Goal: Task Accomplishment & Management: Manage account settings

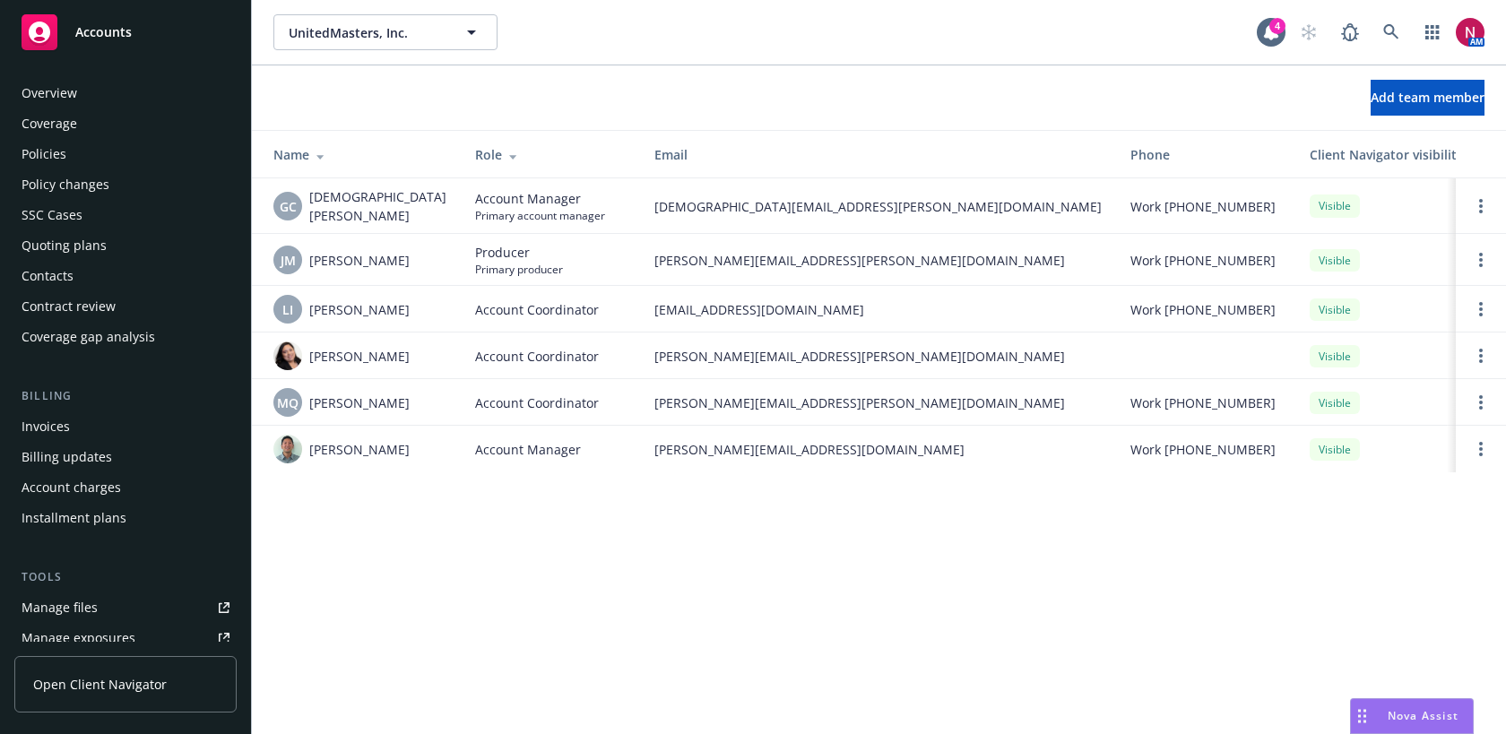
scroll to position [434, 0]
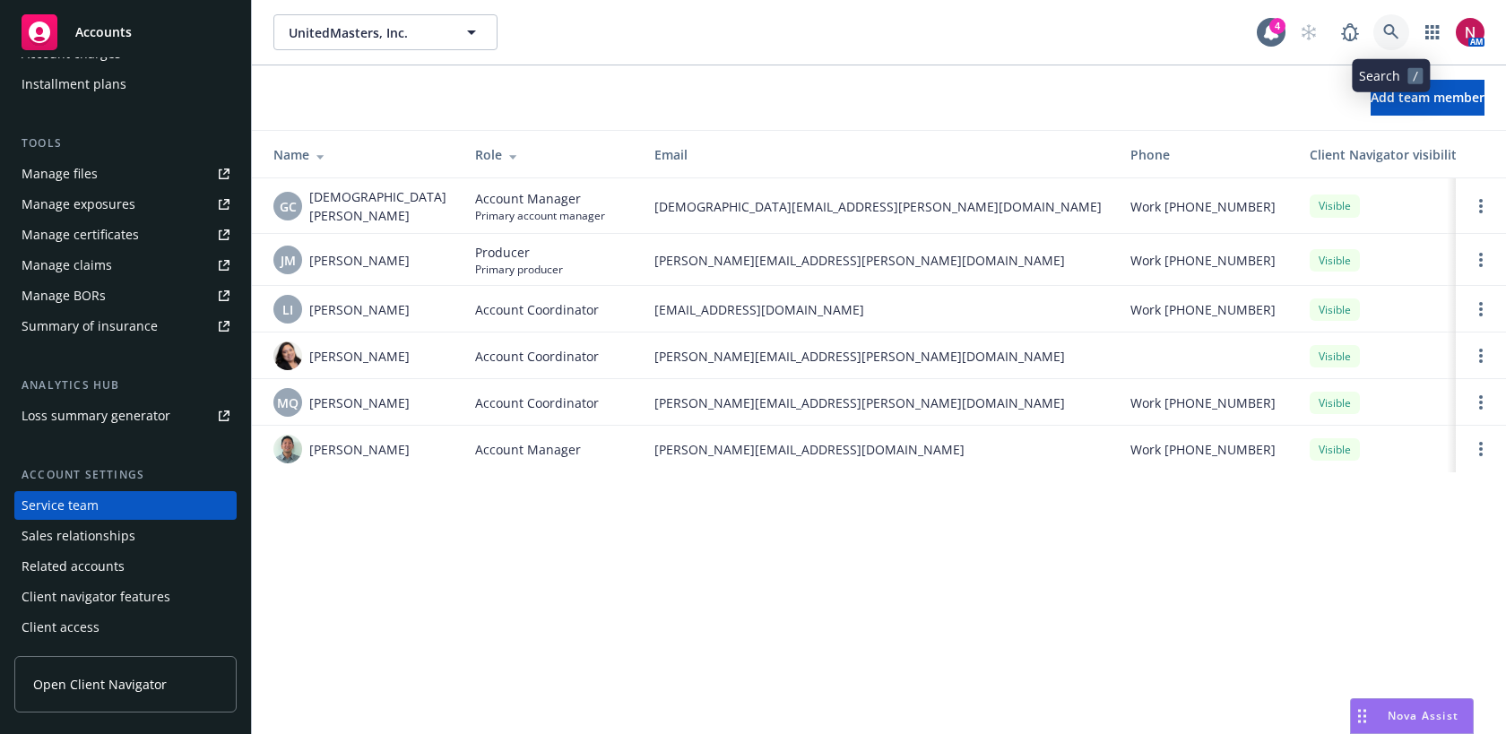
click at [1391, 39] on icon at bounding box center [1391, 32] width 16 height 16
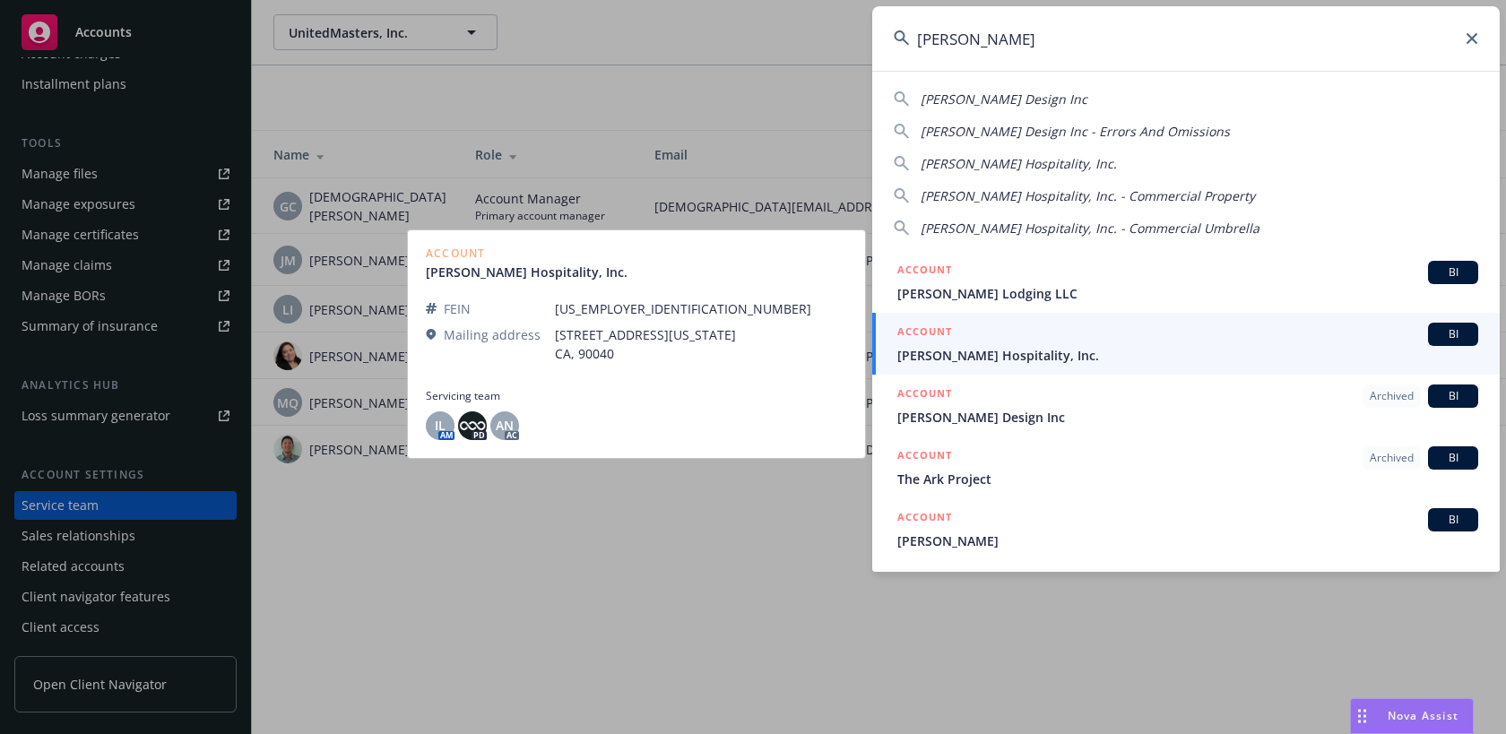
type input "lytle"
click at [1162, 342] on div "ACCOUNT BI" at bounding box center [1187, 334] width 581 height 23
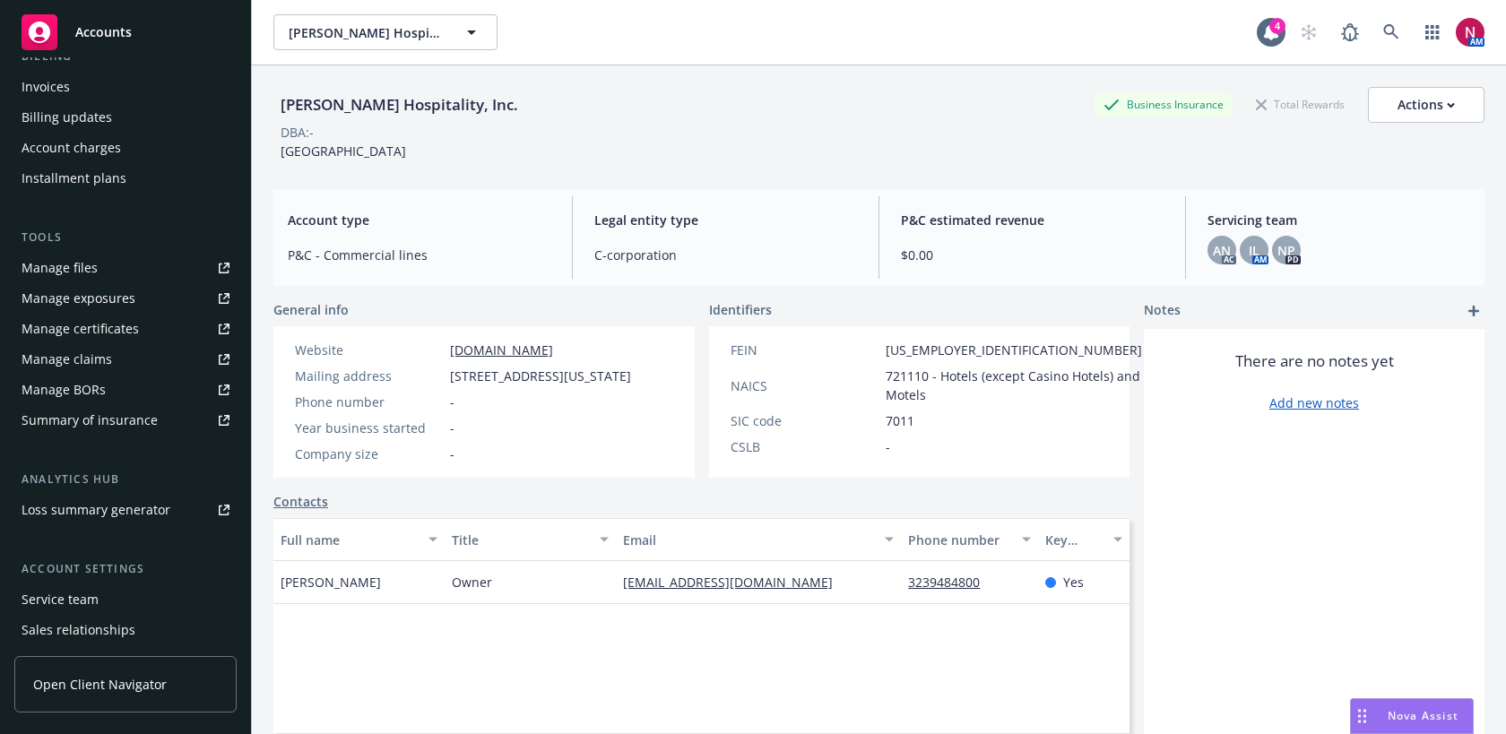
scroll to position [434, 0]
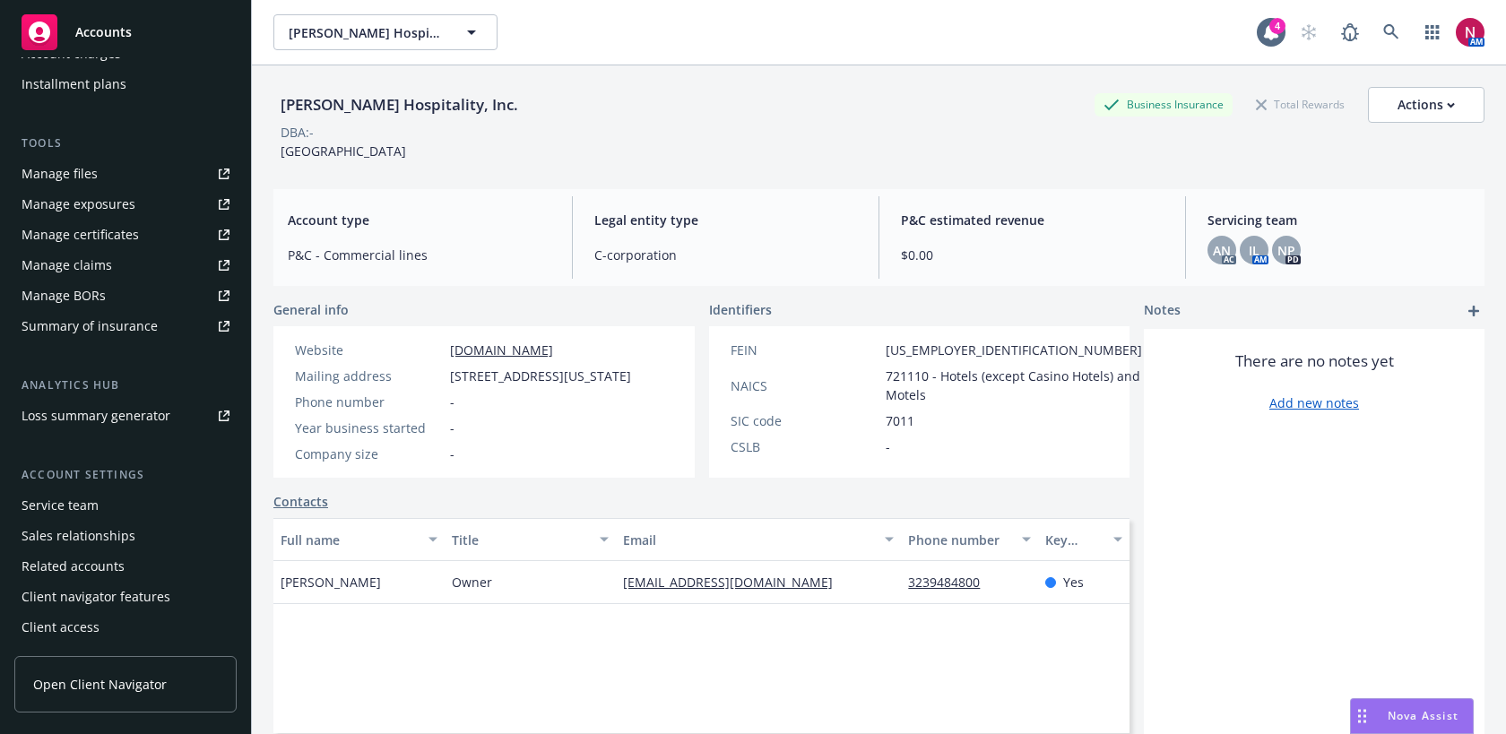
click at [106, 506] on div "Service team" at bounding box center [126, 505] width 208 height 29
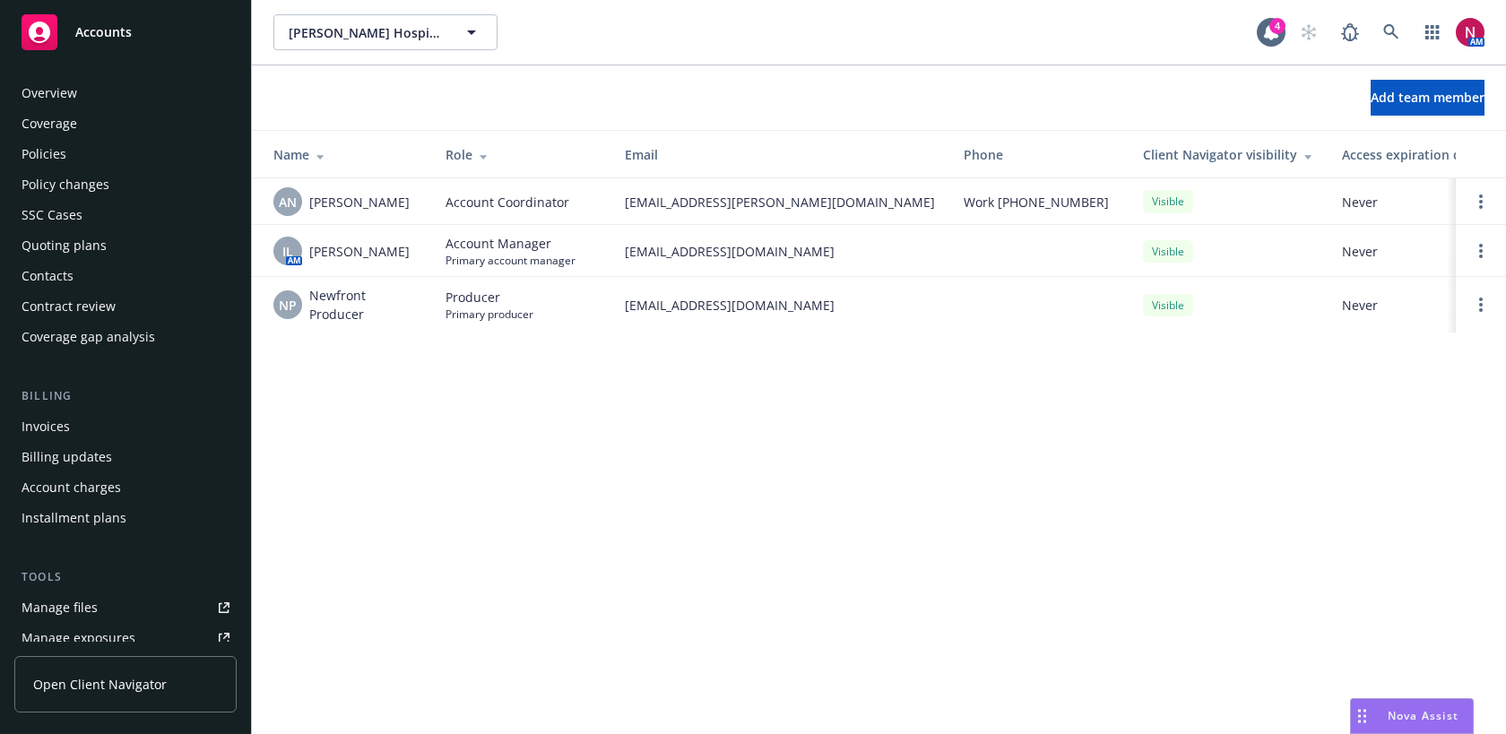
click at [56, 101] on div "Overview" at bounding box center [50, 93] width 56 height 29
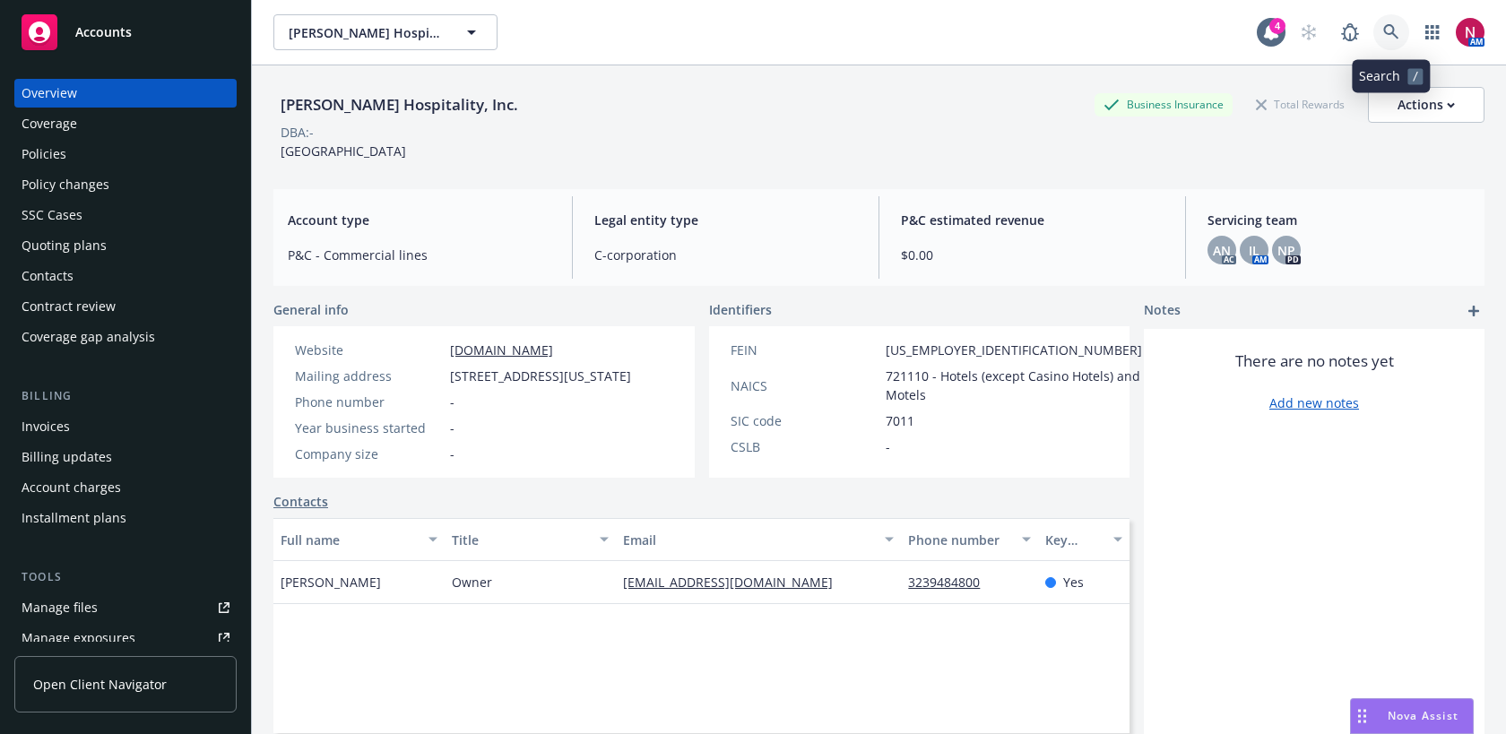
click at [1386, 30] on icon at bounding box center [1391, 32] width 16 height 16
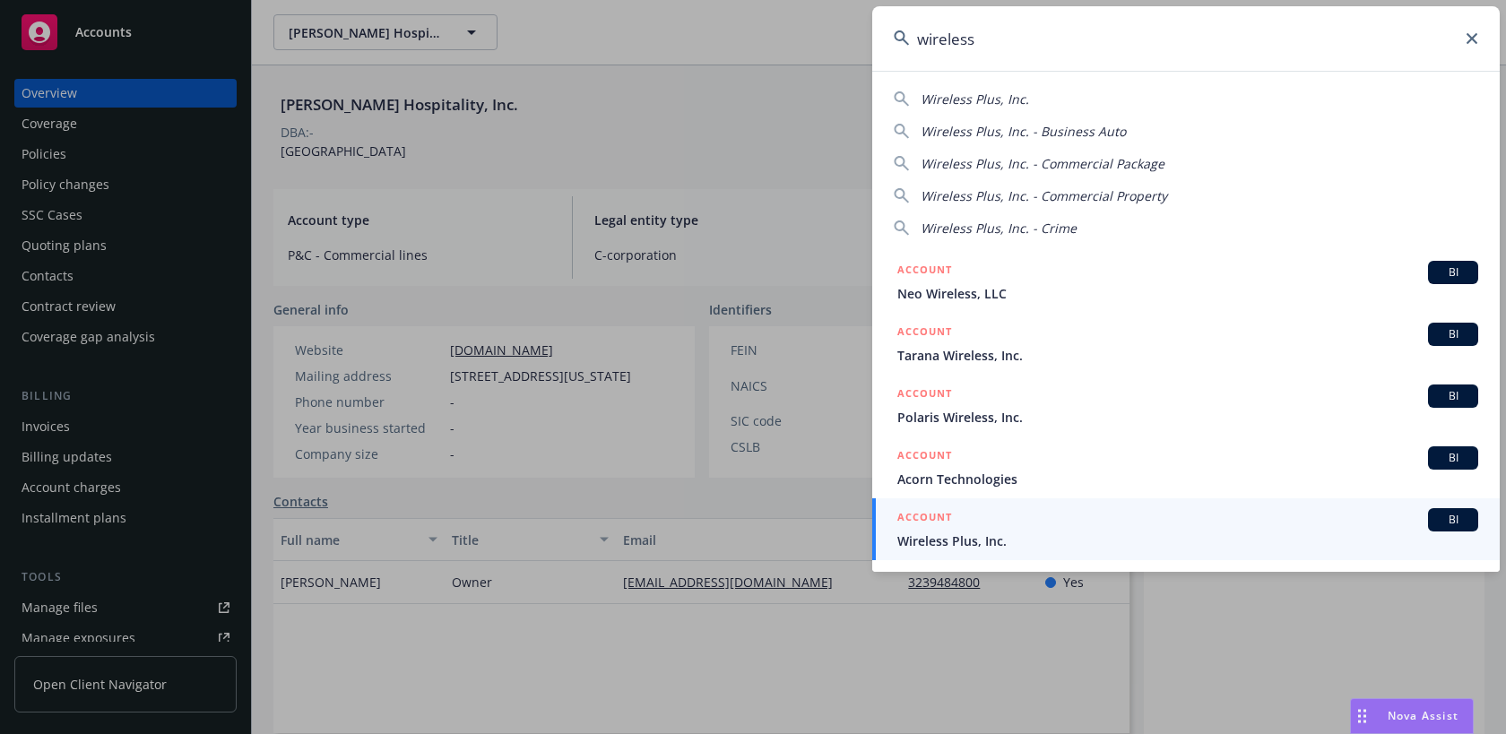
drag, startPoint x: 1238, startPoint y: 46, endPoint x: 826, endPoint y: 39, distance: 412.4
click at [826, 39] on div "wireless Wireless Plus, Inc. Wireless Plus, Inc. - Business Auto Wireless Plus,…" at bounding box center [753, 367] width 1506 height 734
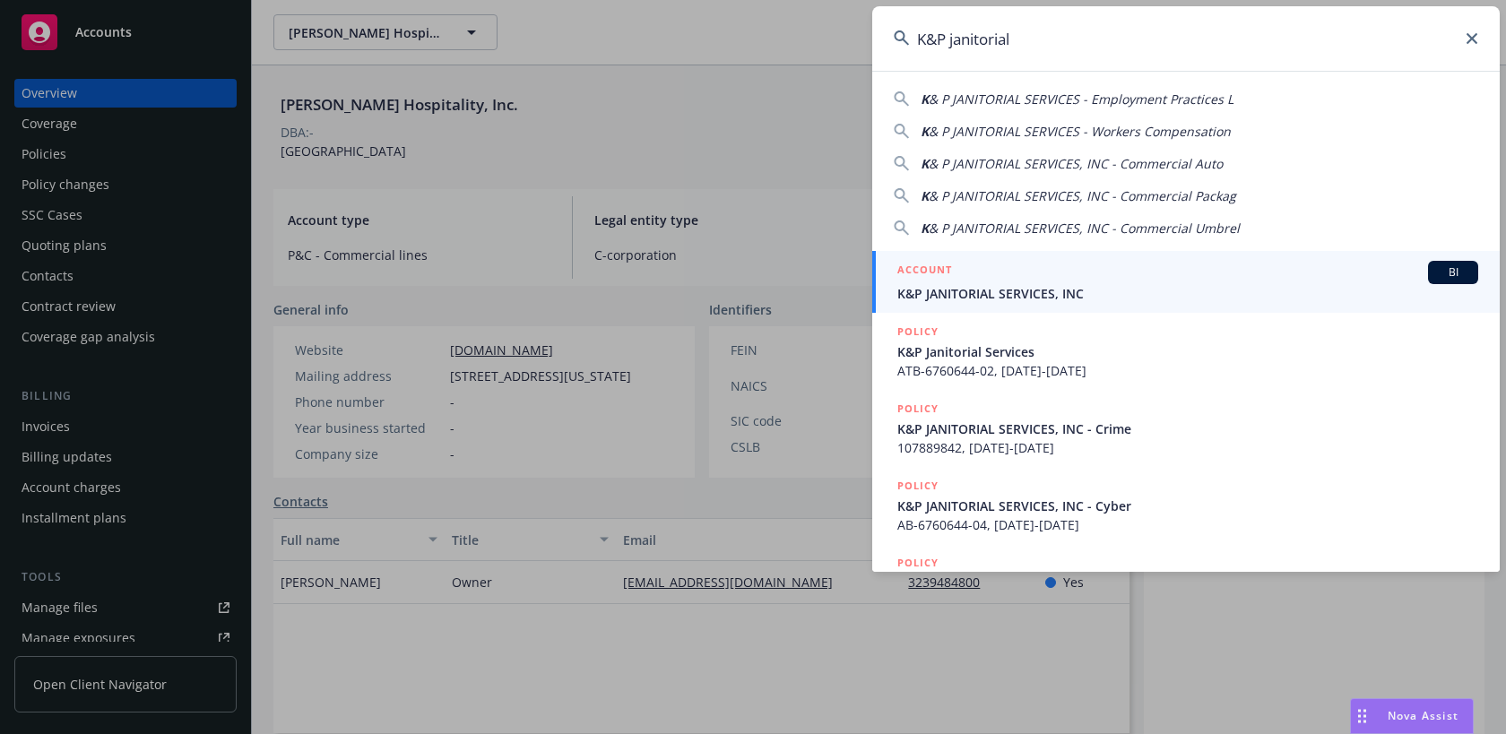
type input "K&P janitorial"
click at [1053, 300] on span "K&P JANITORIAL SERVICES, INC" at bounding box center [1187, 293] width 581 height 19
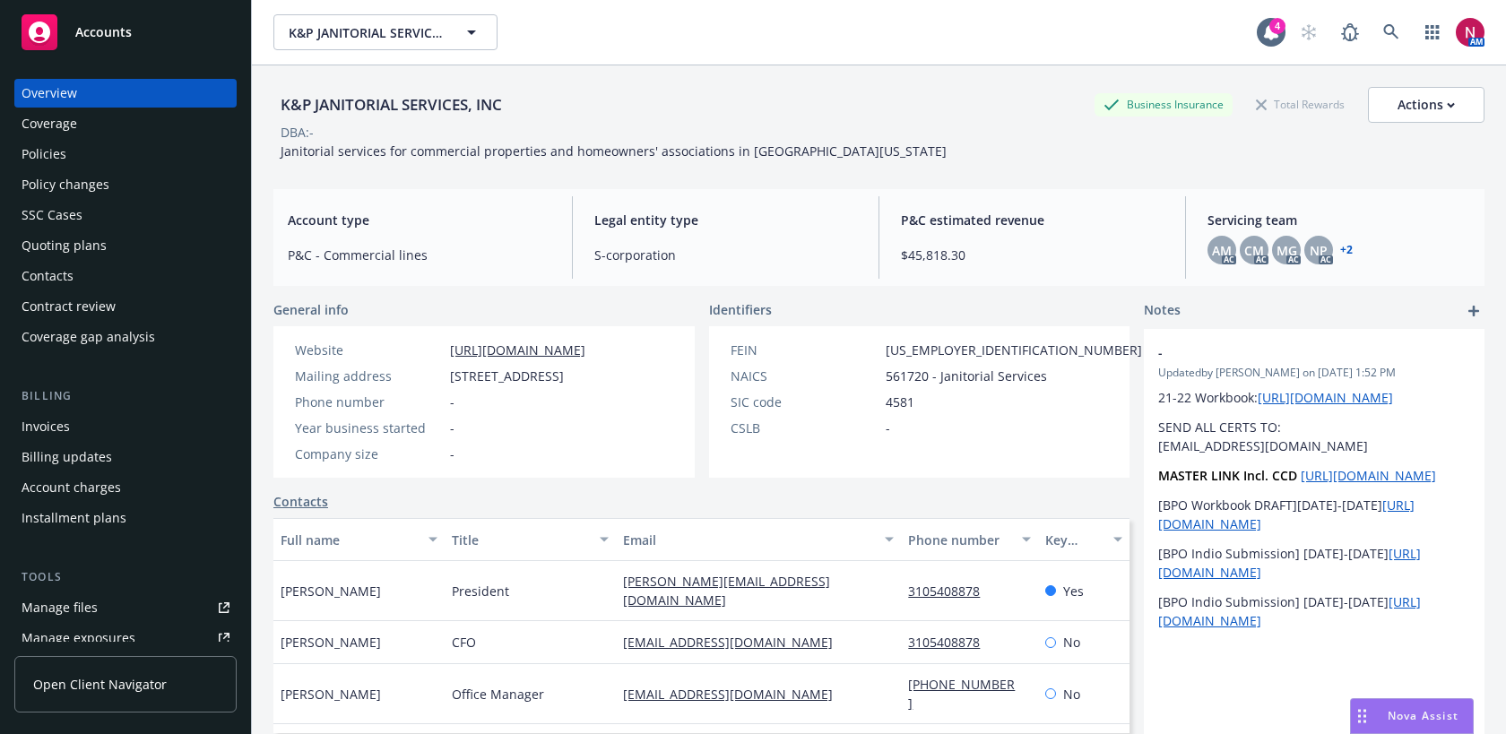
click at [93, 153] on div "Policies" at bounding box center [126, 154] width 208 height 29
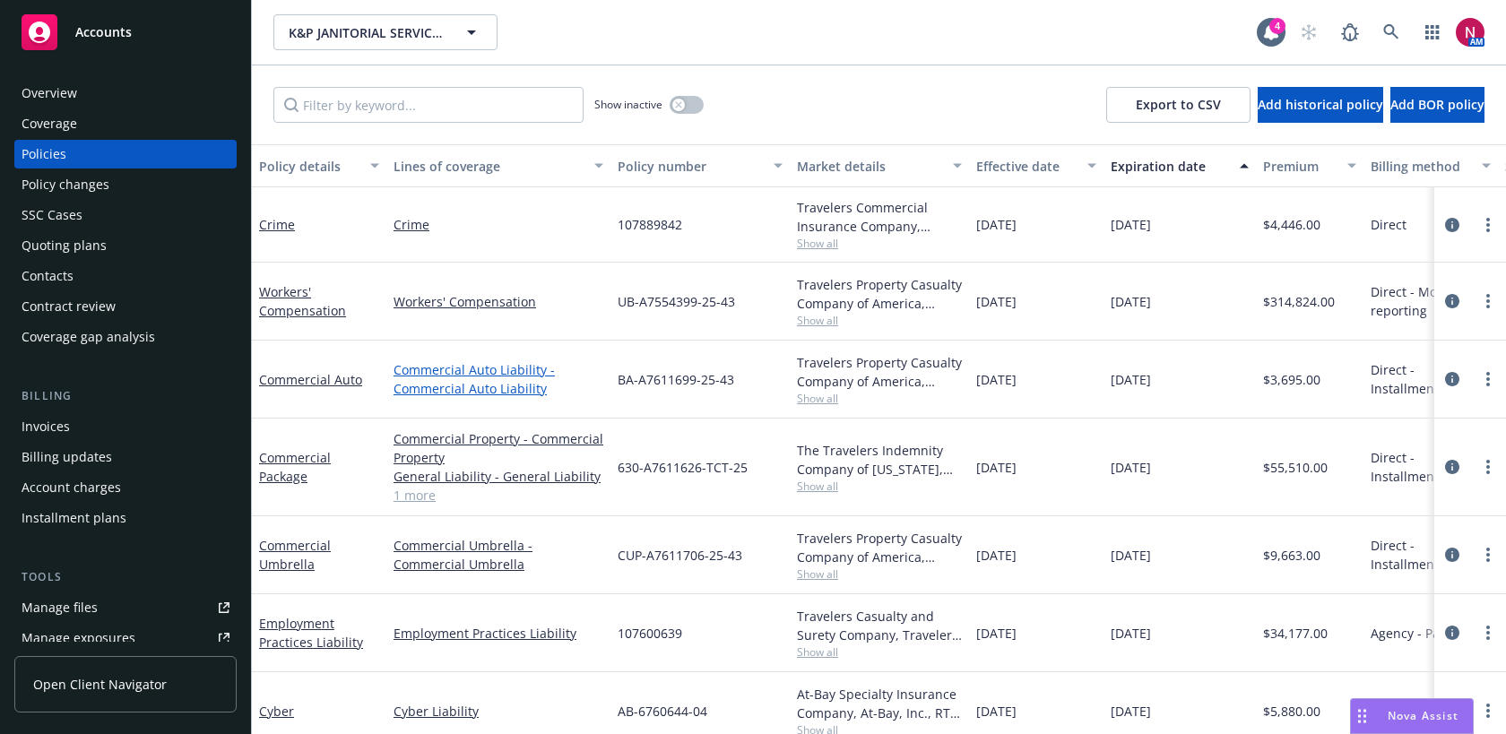
scroll to position [1, 0]
click at [113, 248] on div "Quoting plans" at bounding box center [126, 245] width 208 height 29
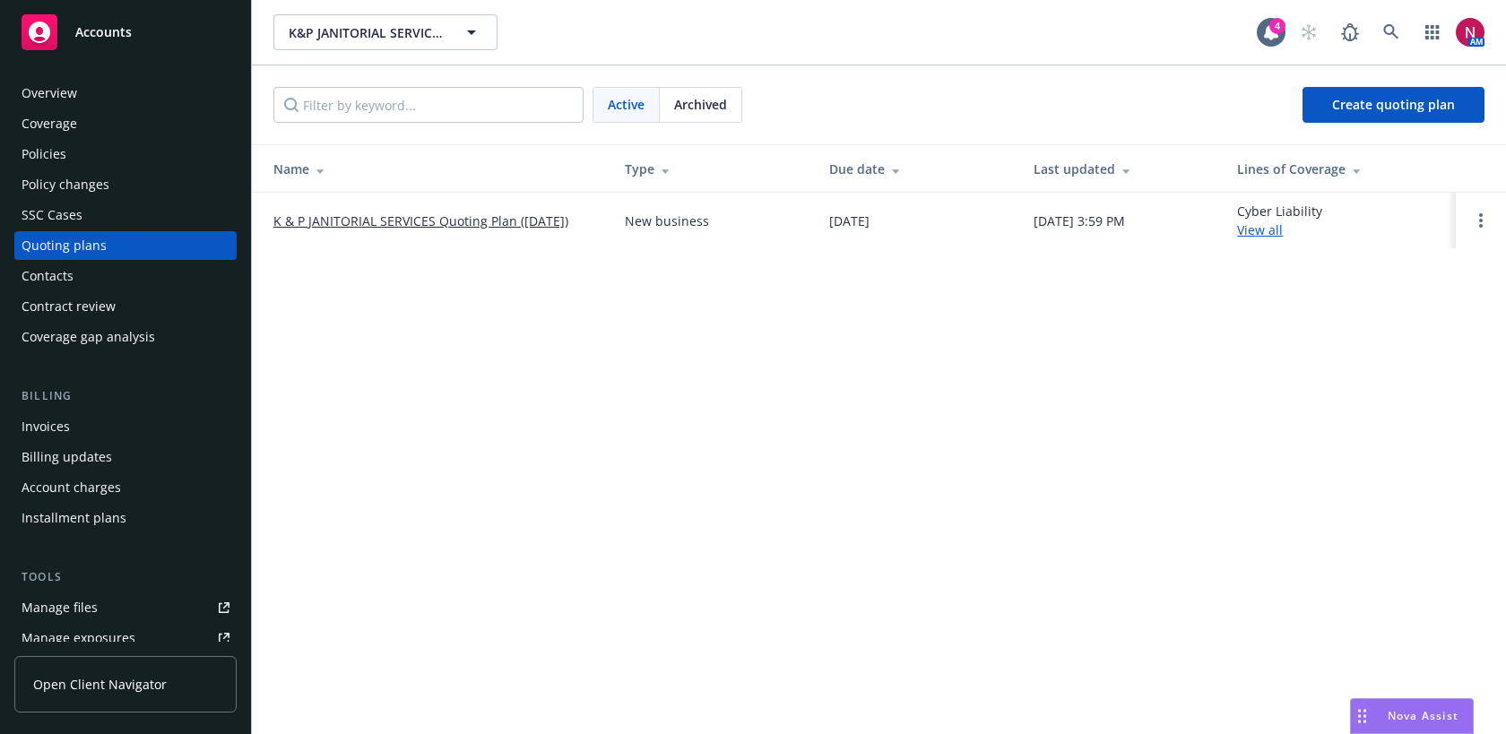
click at [114, 152] on div "Policies" at bounding box center [126, 154] width 208 height 29
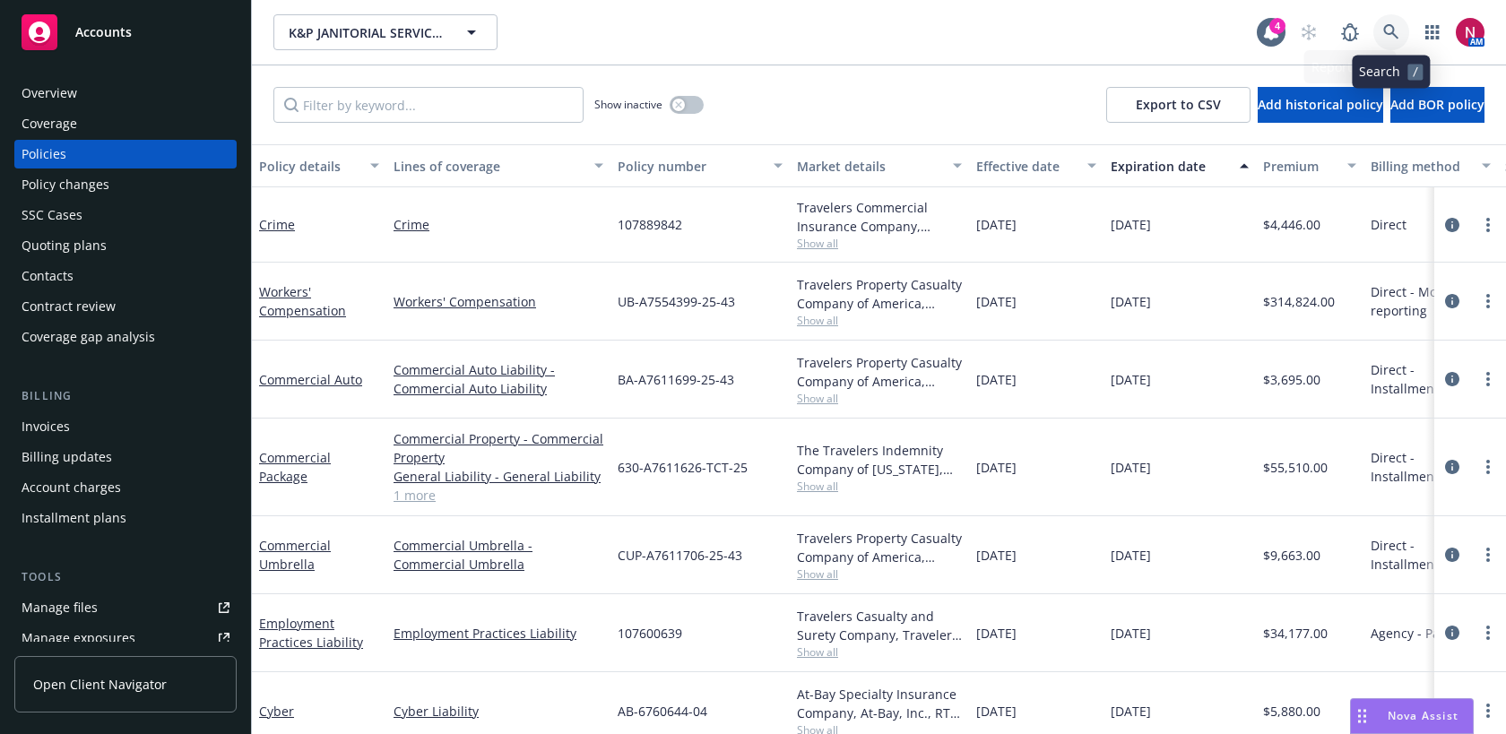
click at [1392, 39] on icon at bounding box center [1391, 32] width 16 height 16
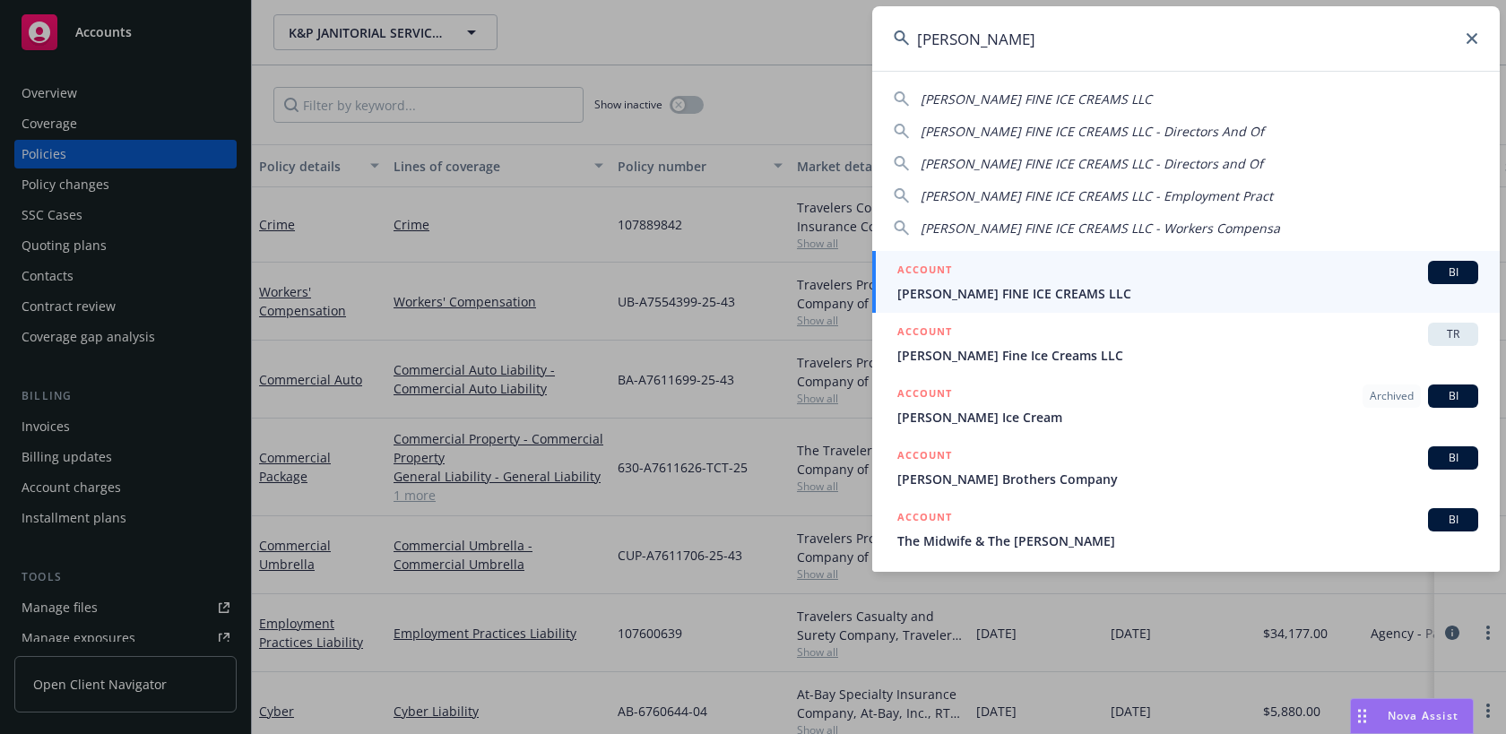
type input "mcconnell"
click at [1187, 300] on span "MCCONNELL'S FINE ICE CREAMS LLC" at bounding box center [1187, 293] width 581 height 19
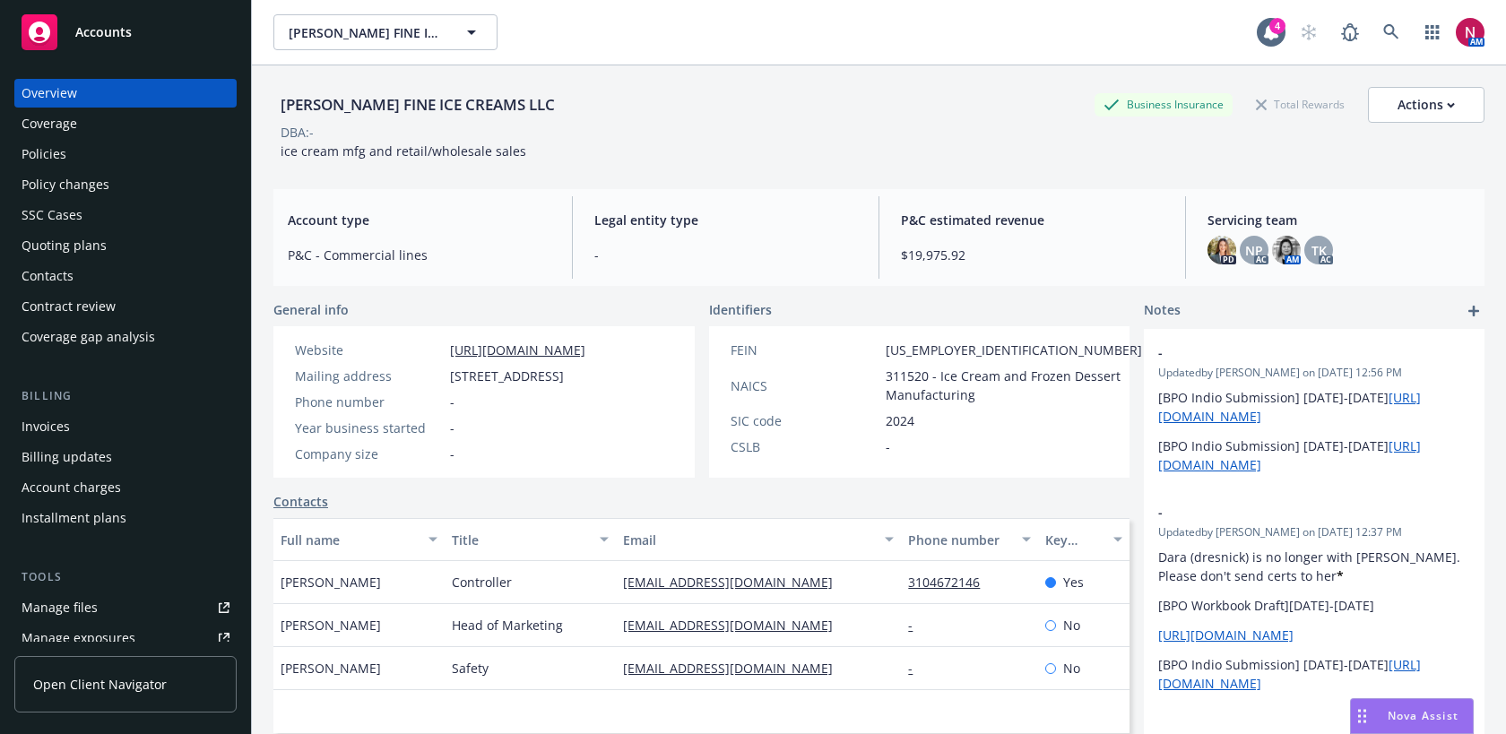
click at [87, 165] on div "Policies" at bounding box center [126, 154] width 208 height 29
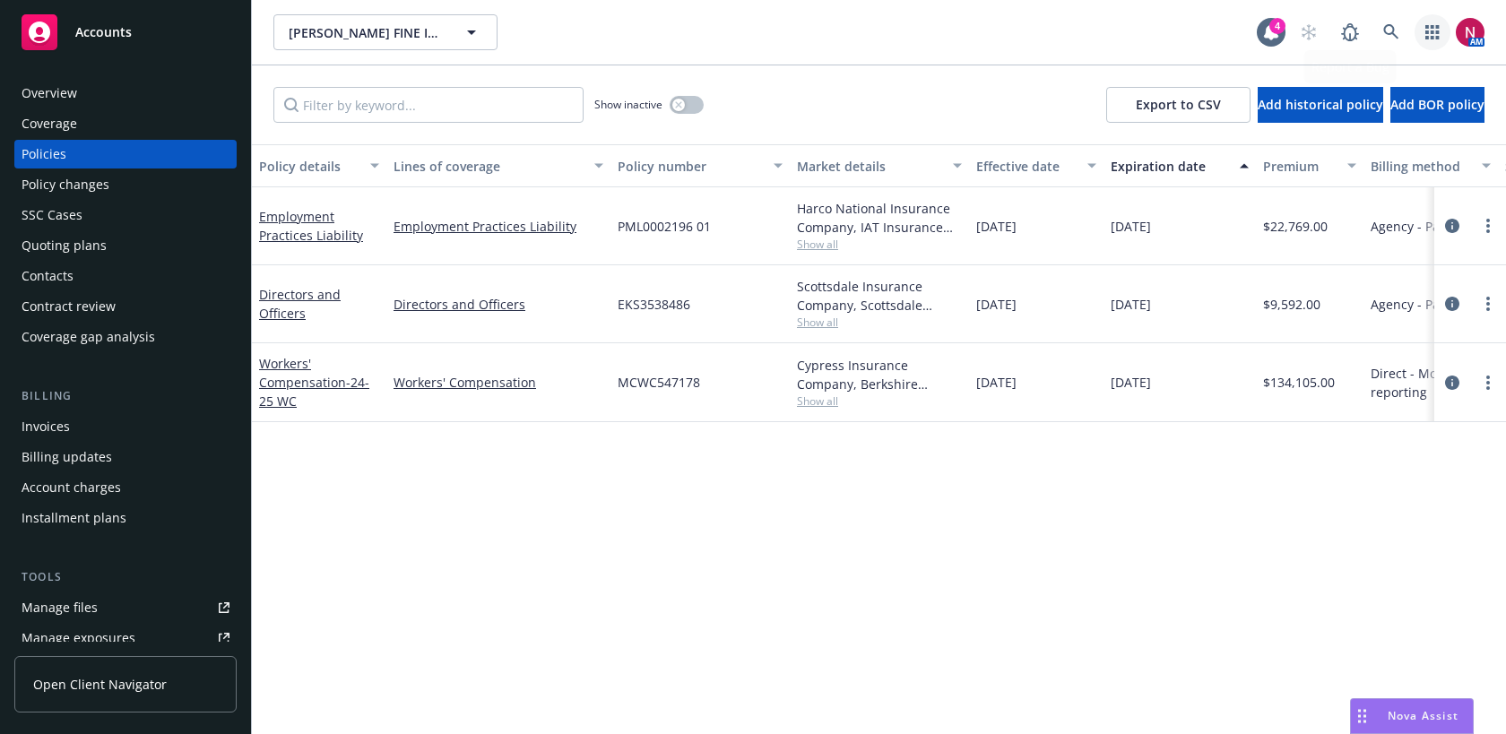
click at [1416, 37] on link "button" at bounding box center [1433, 32] width 36 height 36
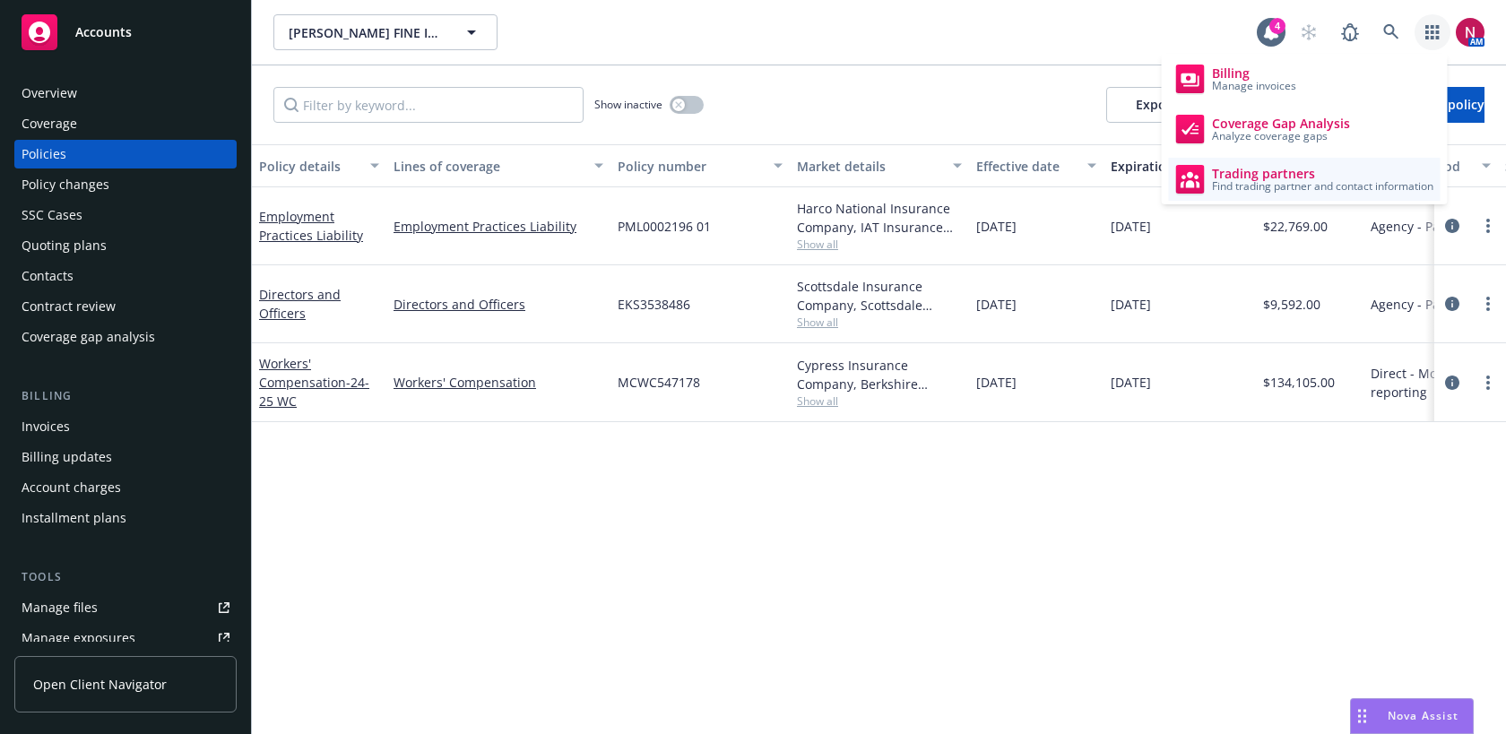
click at [1310, 186] on span "Find trading partner and contact information" at bounding box center [1322, 186] width 221 height 11
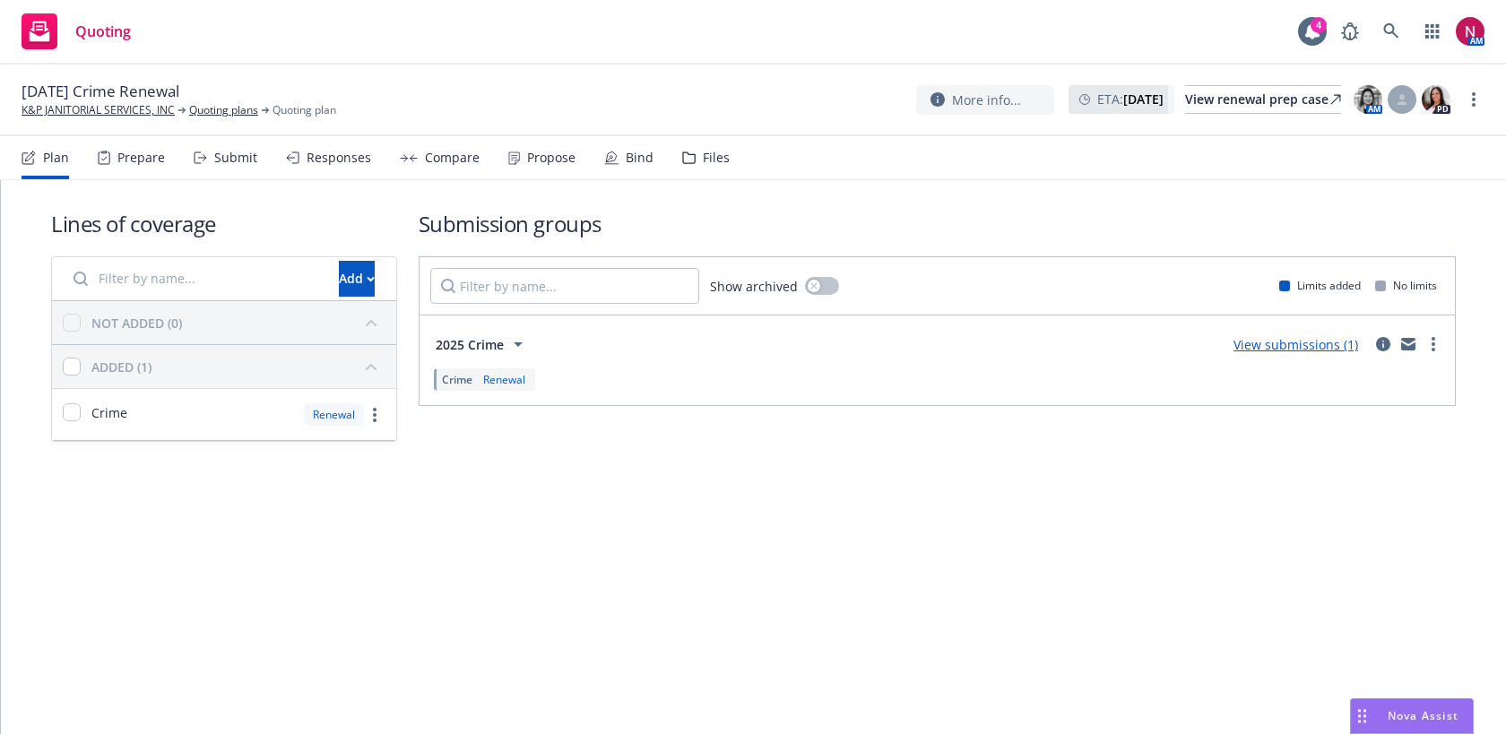
click at [359, 156] on div "Responses" at bounding box center [339, 158] width 65 height 14
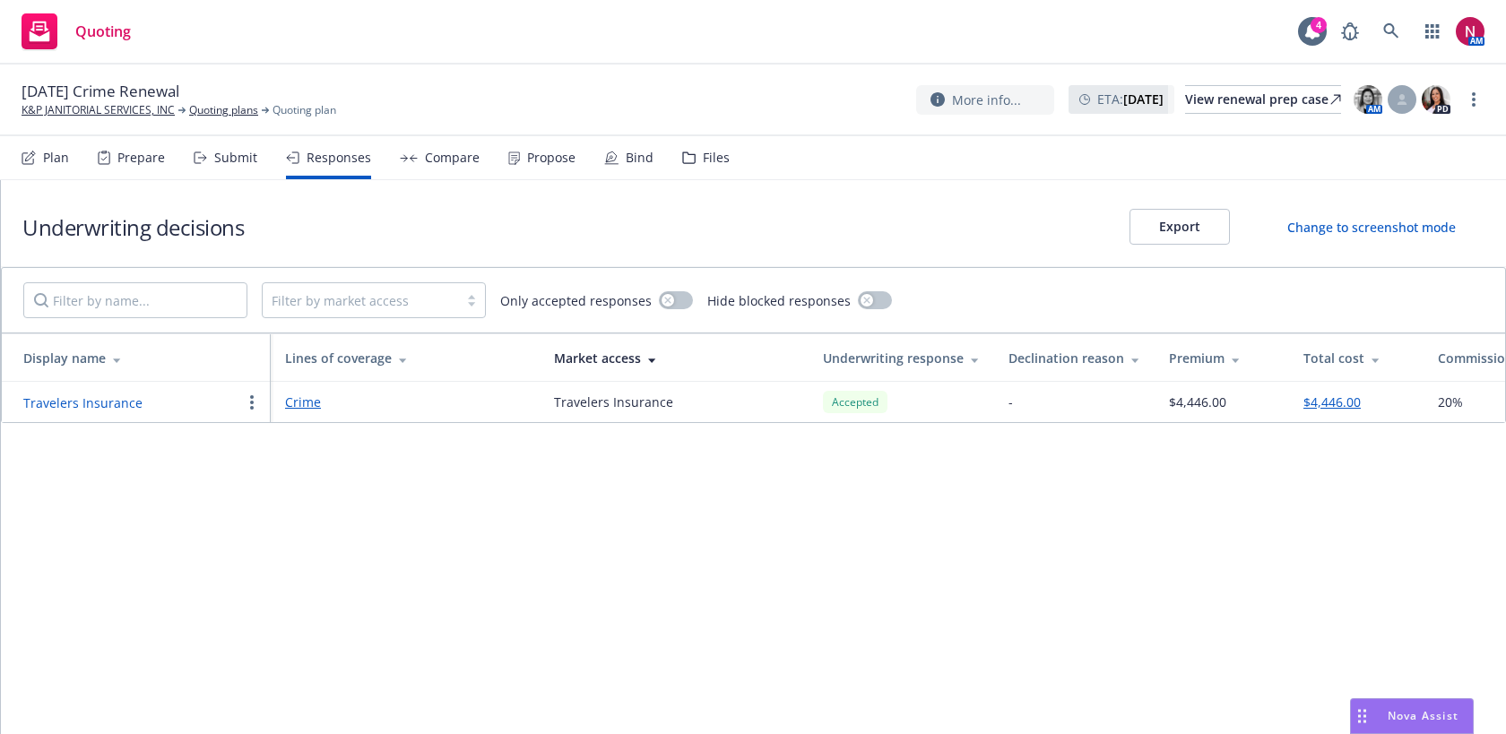
click at [706, 156] on div "Files" at bounding box center [716, 158] width 27 height 14
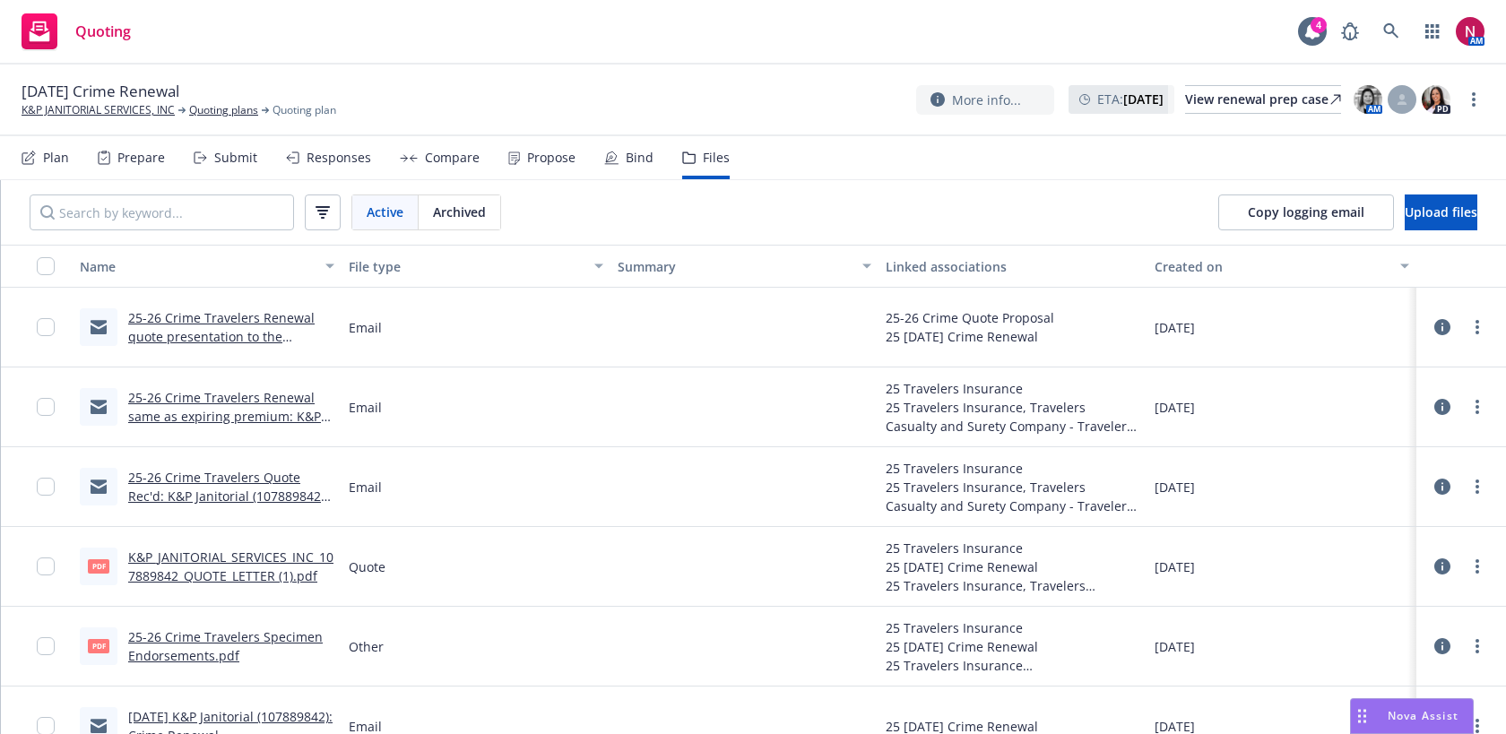
click at [221, 398] on link "25-26 Crime Travelers Renewal same as expiring premium: K&P Janitorial (1078898…" at bounding box center [227, 416] width 199 height 55
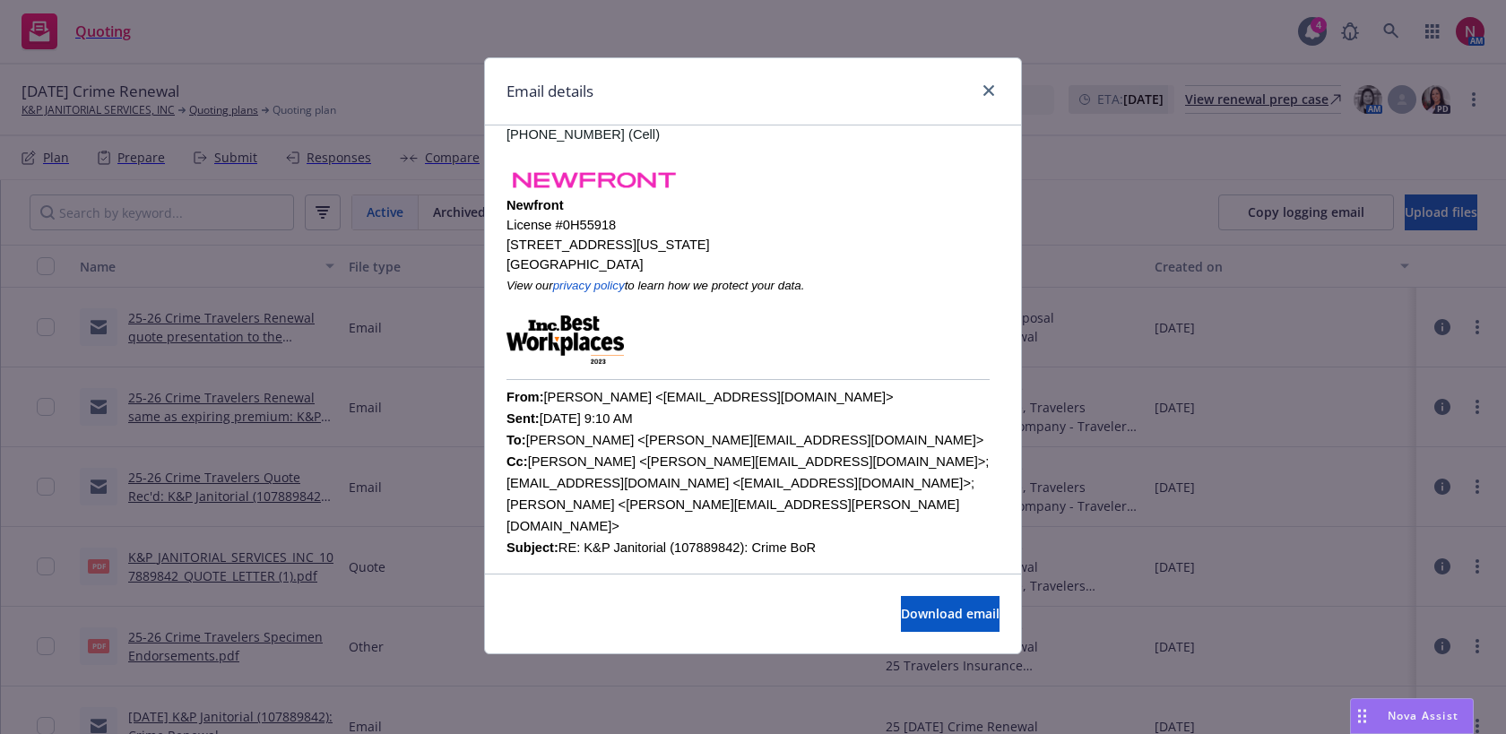
scroll to position [648, 0]
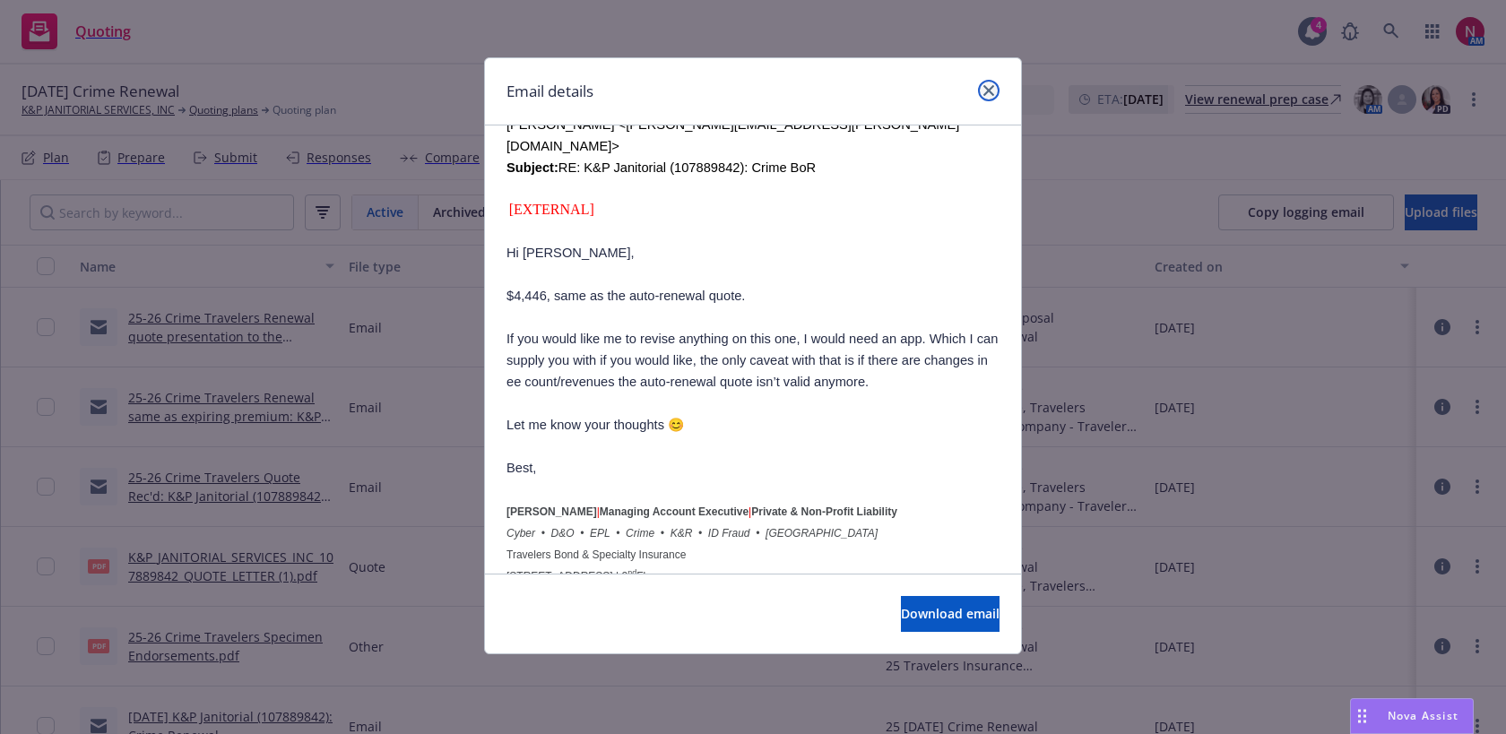
click at [987, 91] on icon "close" at bounding box center [988, 90] width 11 height 11
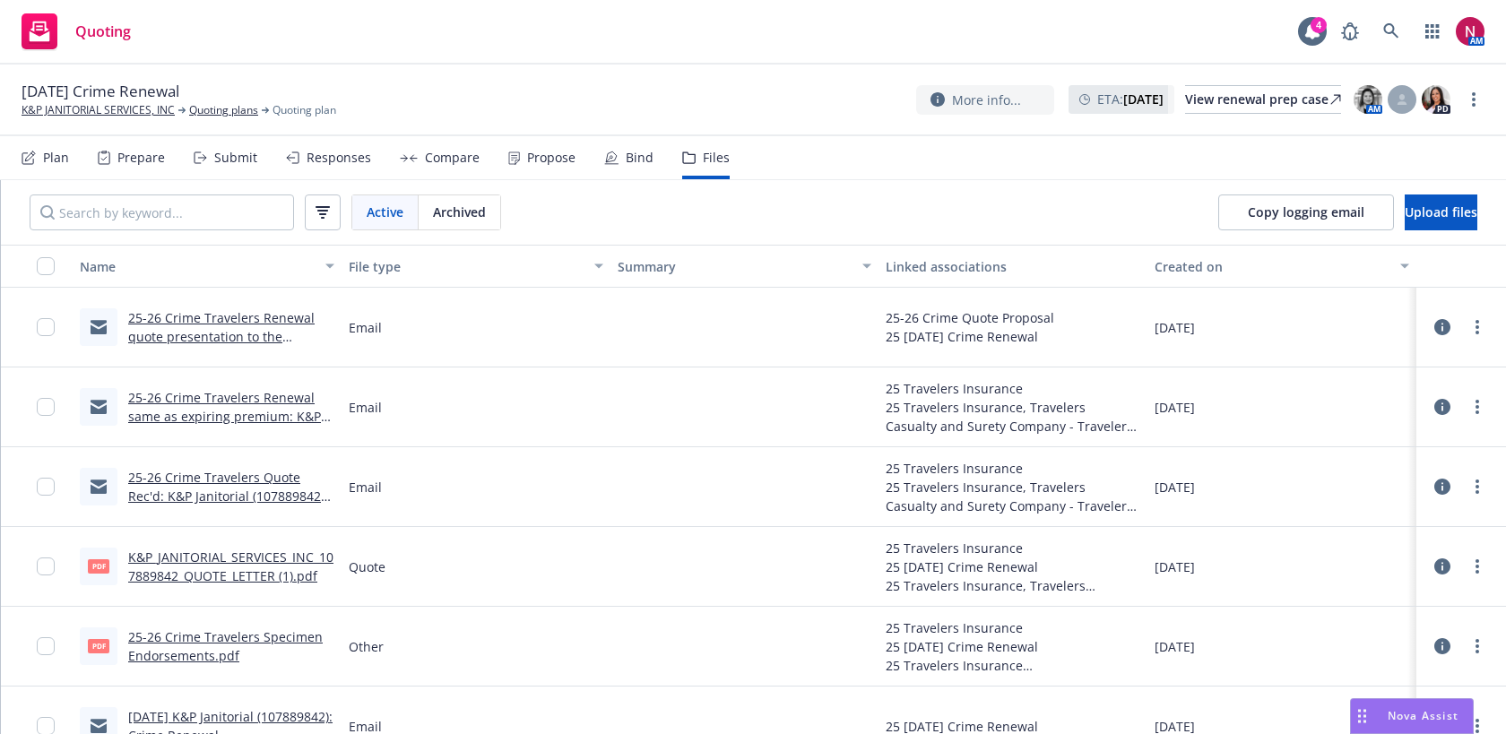
click at [335, 160] on div "Responses" at bounding box center [339, 158] width 65 height 14
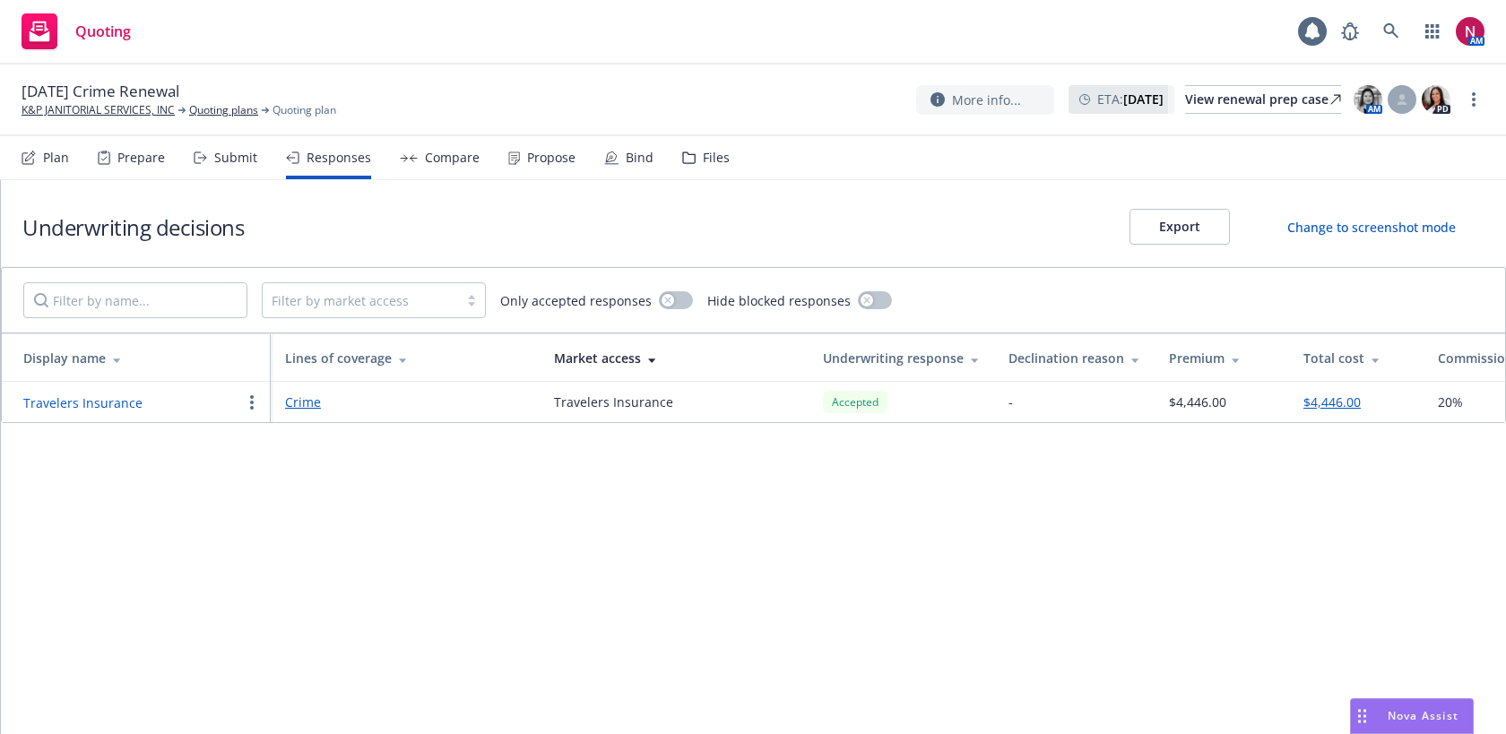
click at [452, 169] on div "Compare" at bounding box center [440, 157] width 80 height 43
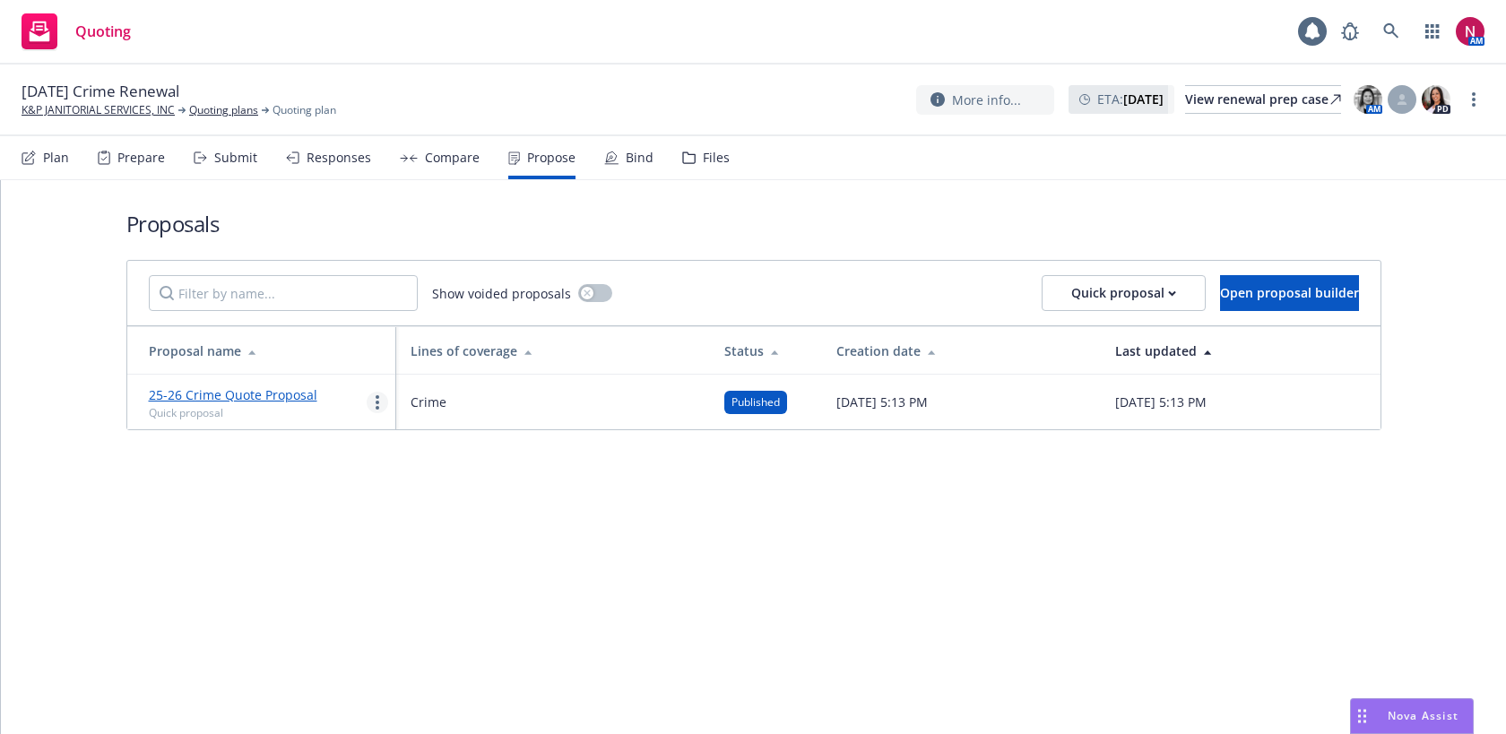
click at [376, 409] on link "more" at bounding box center [378, 403] width 22 height 22
click at [411, 517] on span "Log client response" at bounding box center [448, 517] width 160 height 17
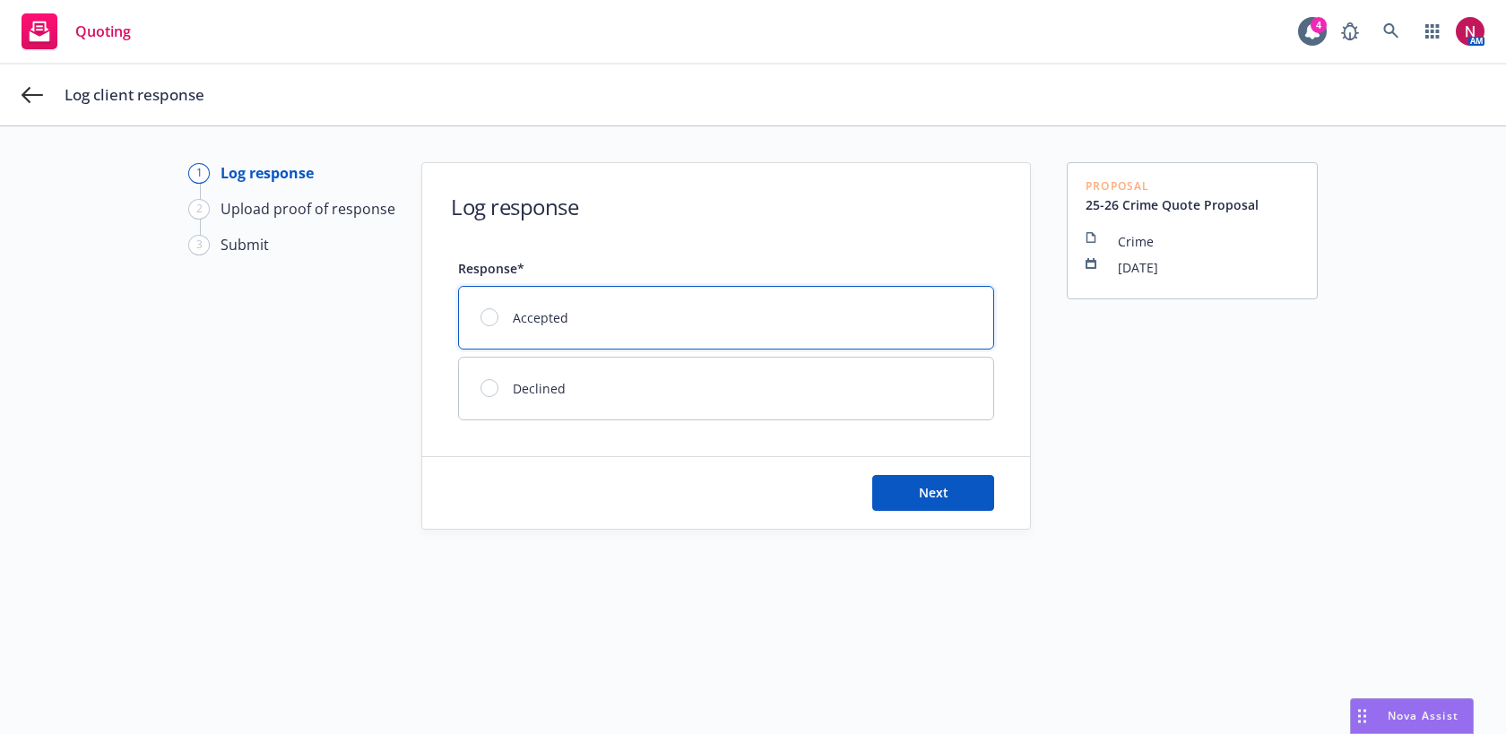
click at [760, 324] on div "Accepted" at bounding box center [726, 318] width 534 height 62
click at [947, 496] on button "Next" at bounding box center [933, 493] width 122 height 36
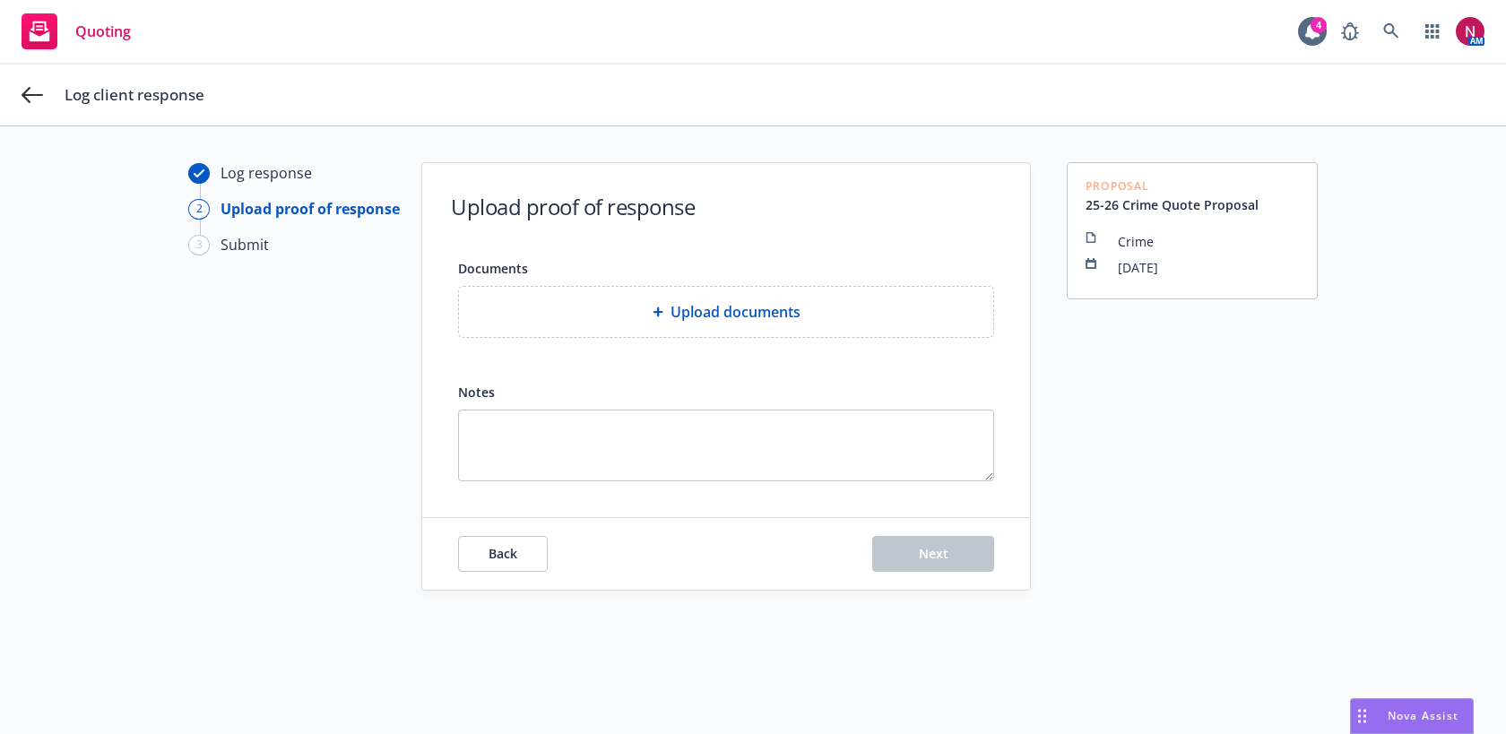
click at [791, 307] on span "Upload documents" at bounding box center [736, 312] width 130 height 22
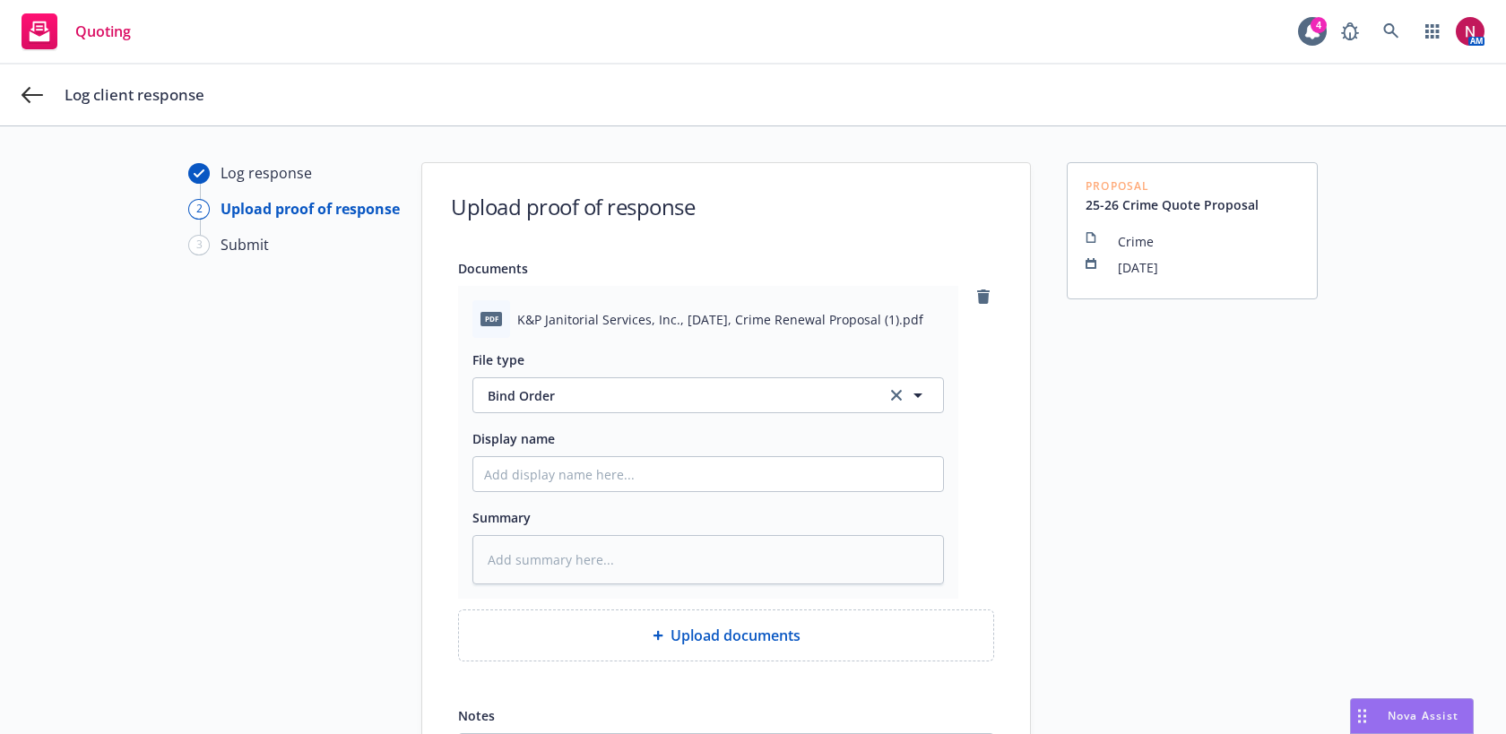
scroll to position [216, 0]
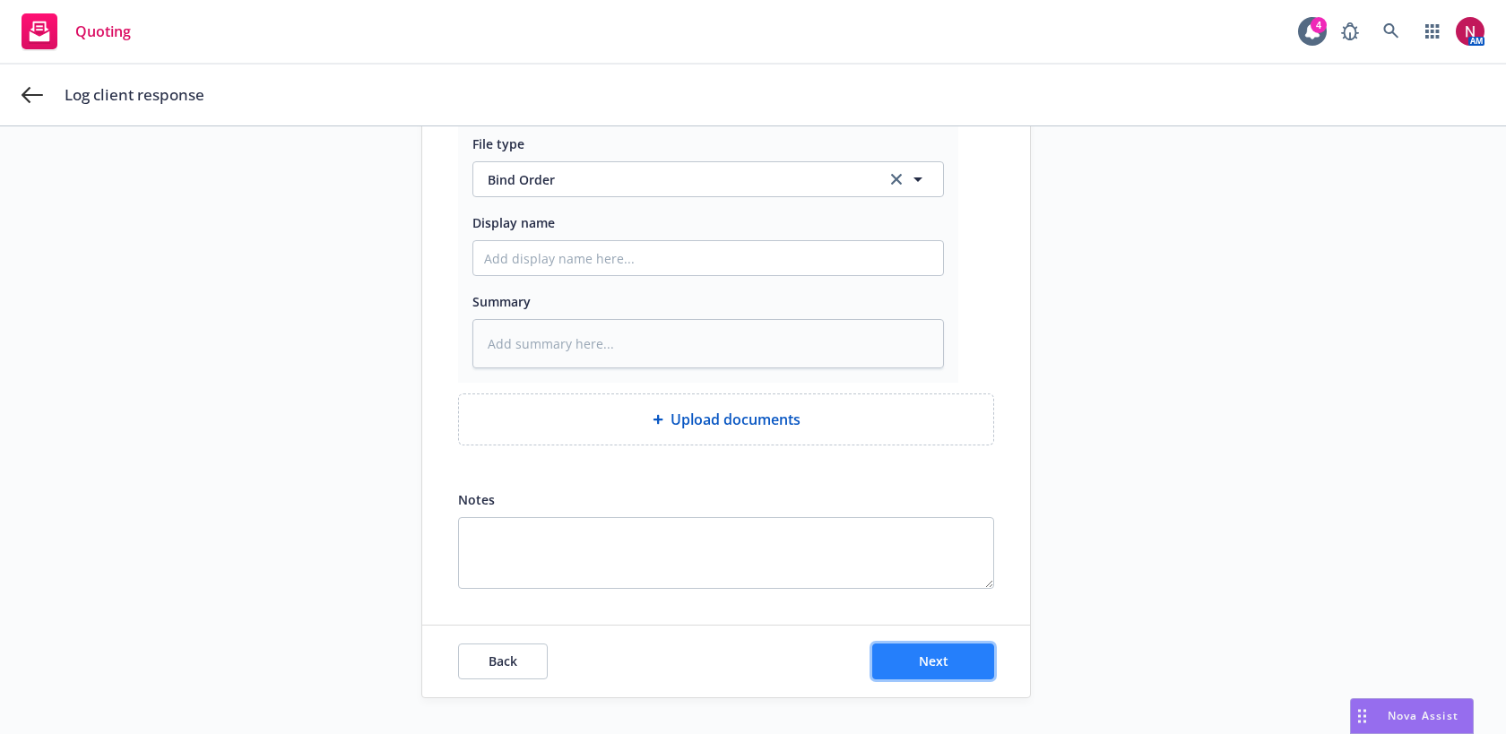
click at [942, 650] on button "Next" at bounding box center [933, 662] width 122 height 36
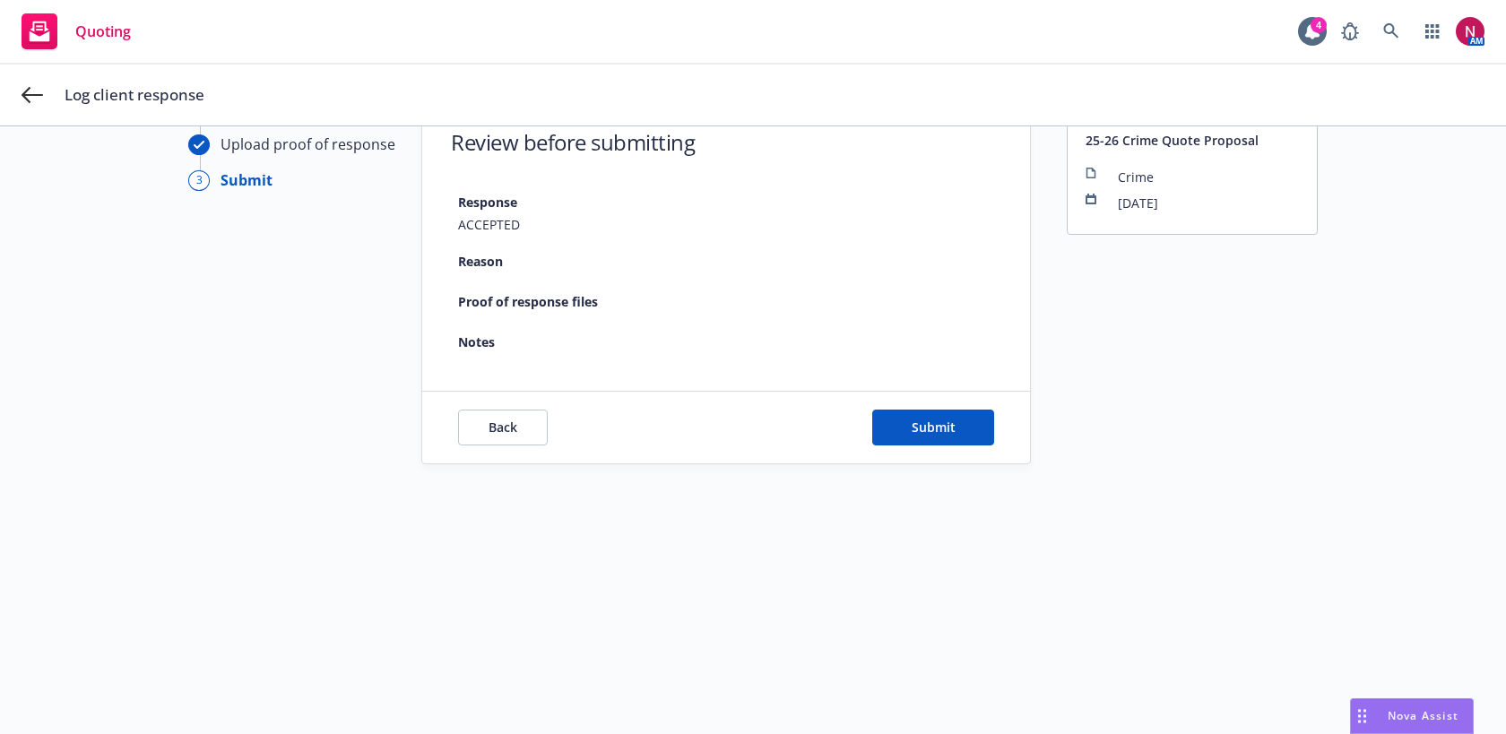
scroll to position [65, 0]
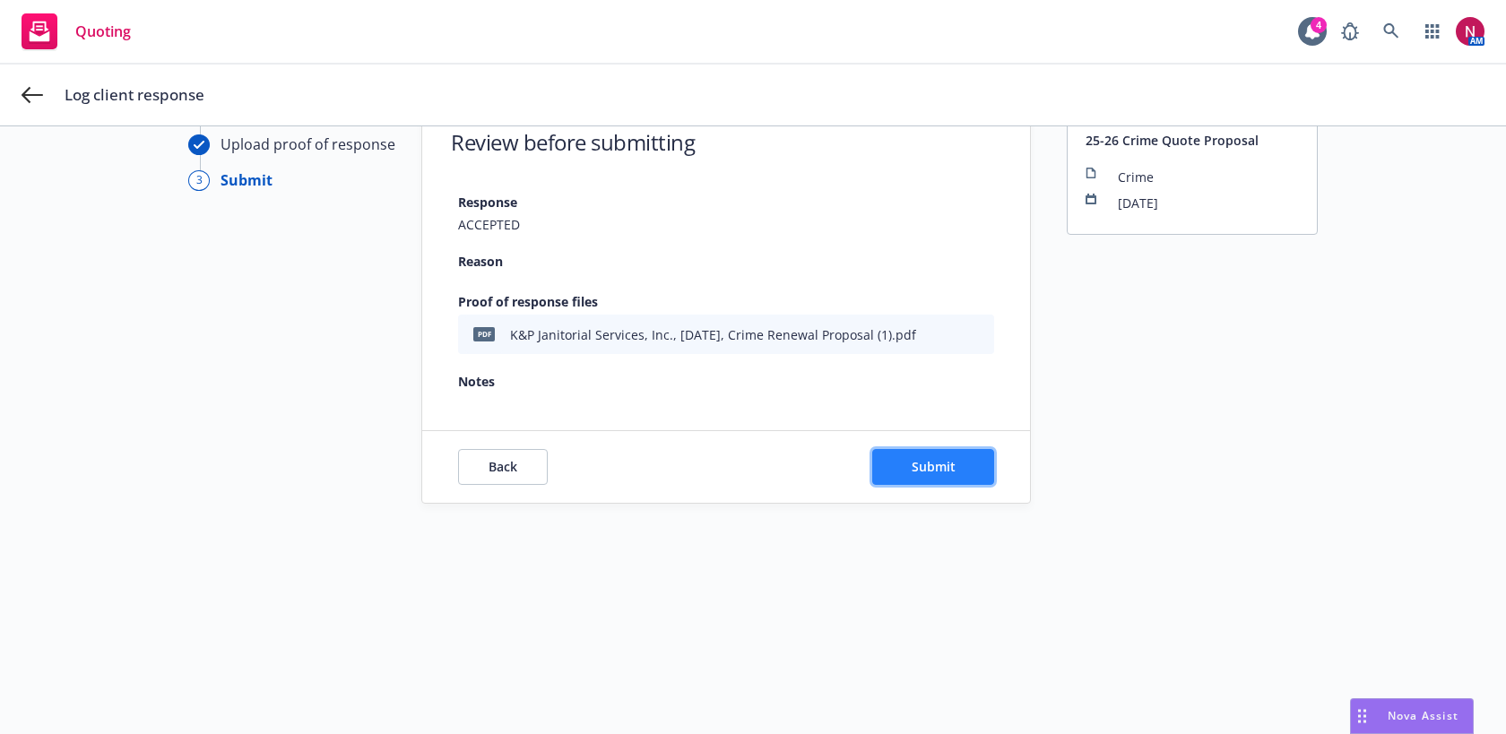
click at [932, 479] on button "Submit" at bounding box center [933, 467] width 122 height 36
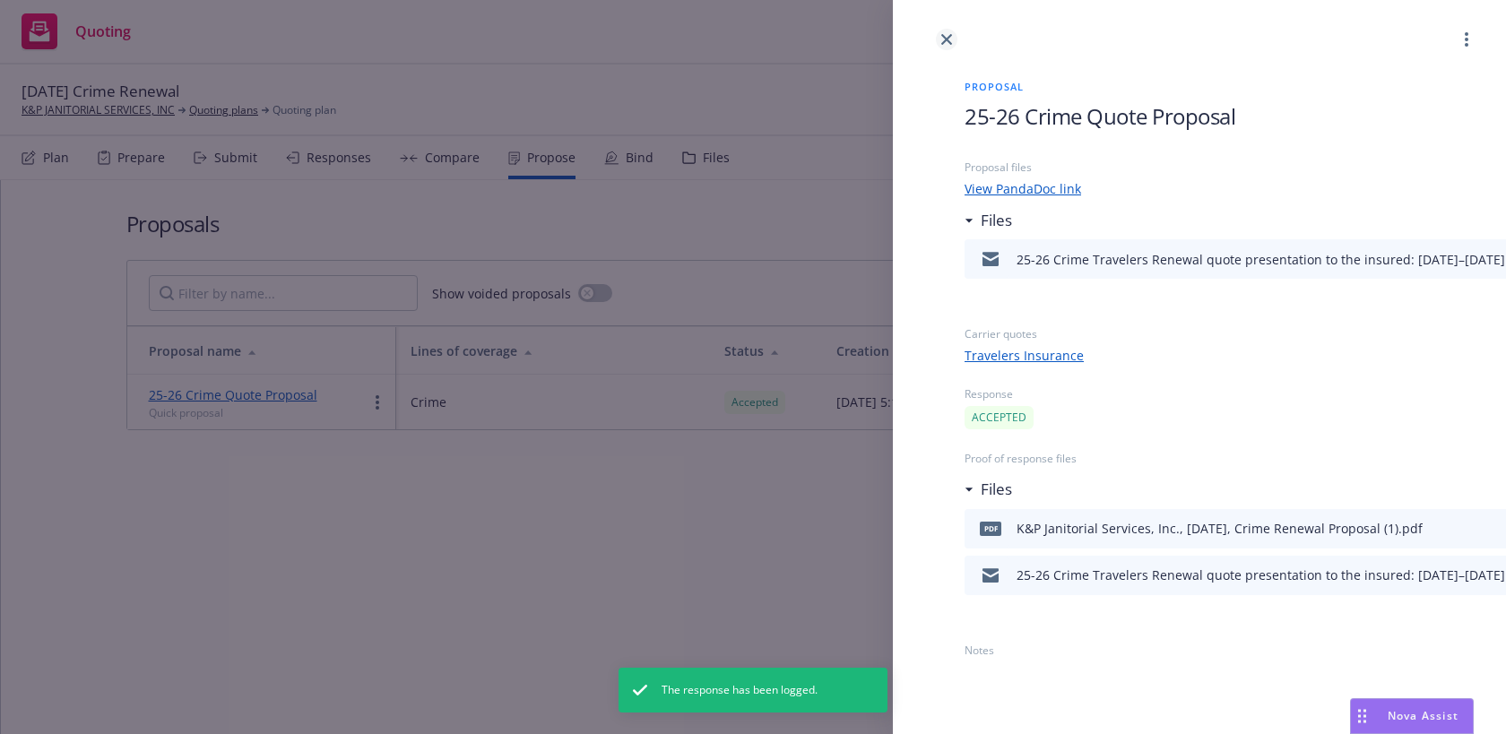
click at [947, 35] on icon "close" at bounding box center [946, 39] width 11 height 11
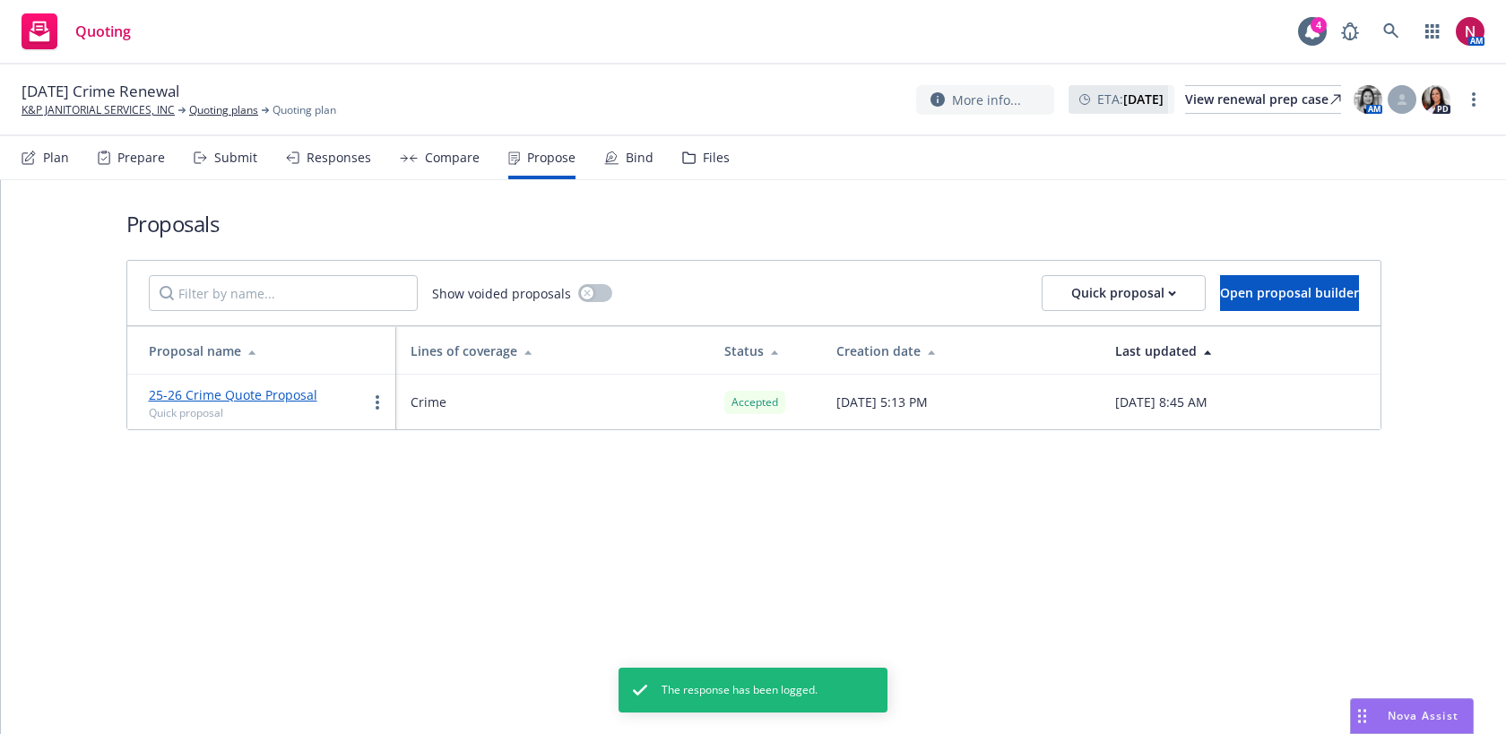
click at [632, 151] on div "Bind" at bounding box center [640, 158] width 28 height 14
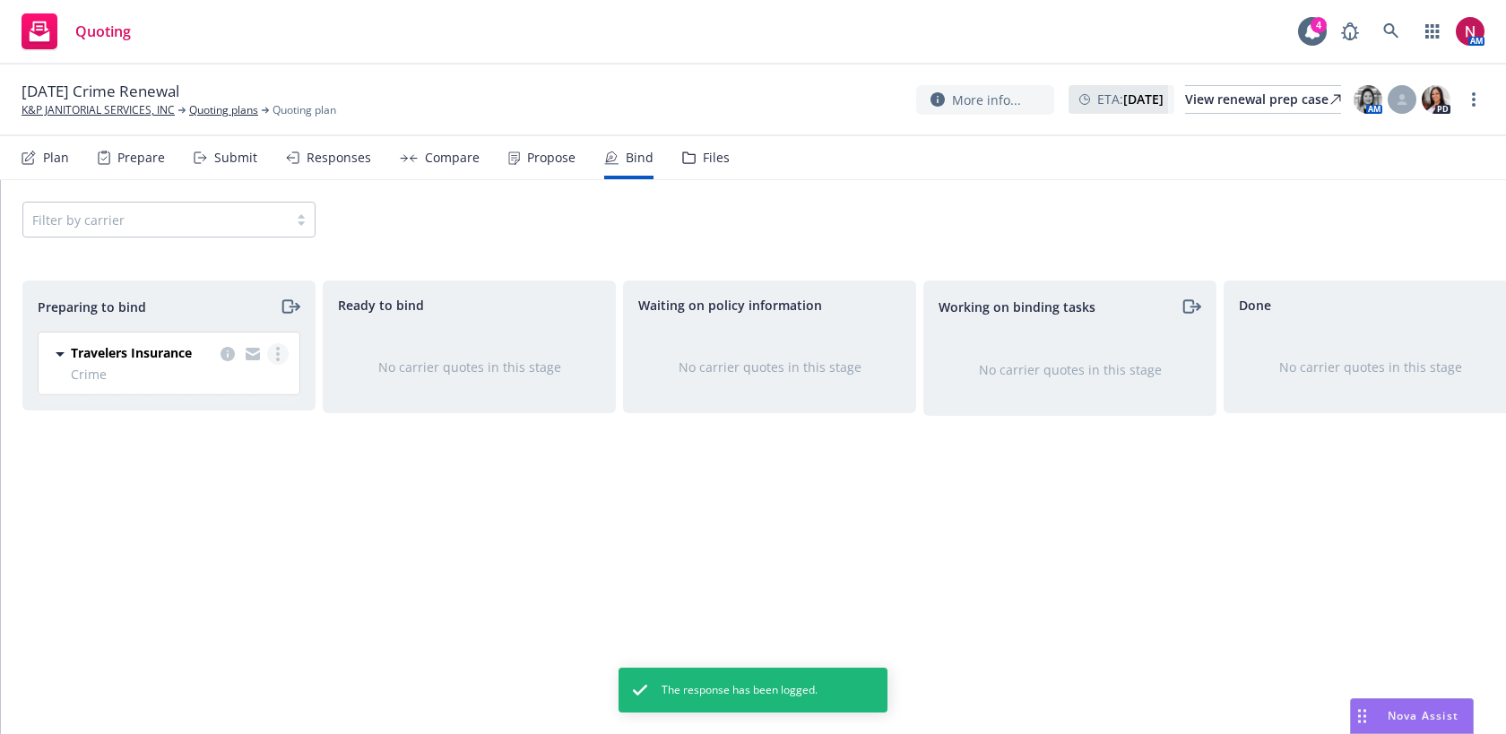
click at [276, 359] on circle "more" at bounding box center [278, 360] width 4 height 4
click at [239, 428] on span "Log bind order" at bounding box center [178, 426] width 132 height 17
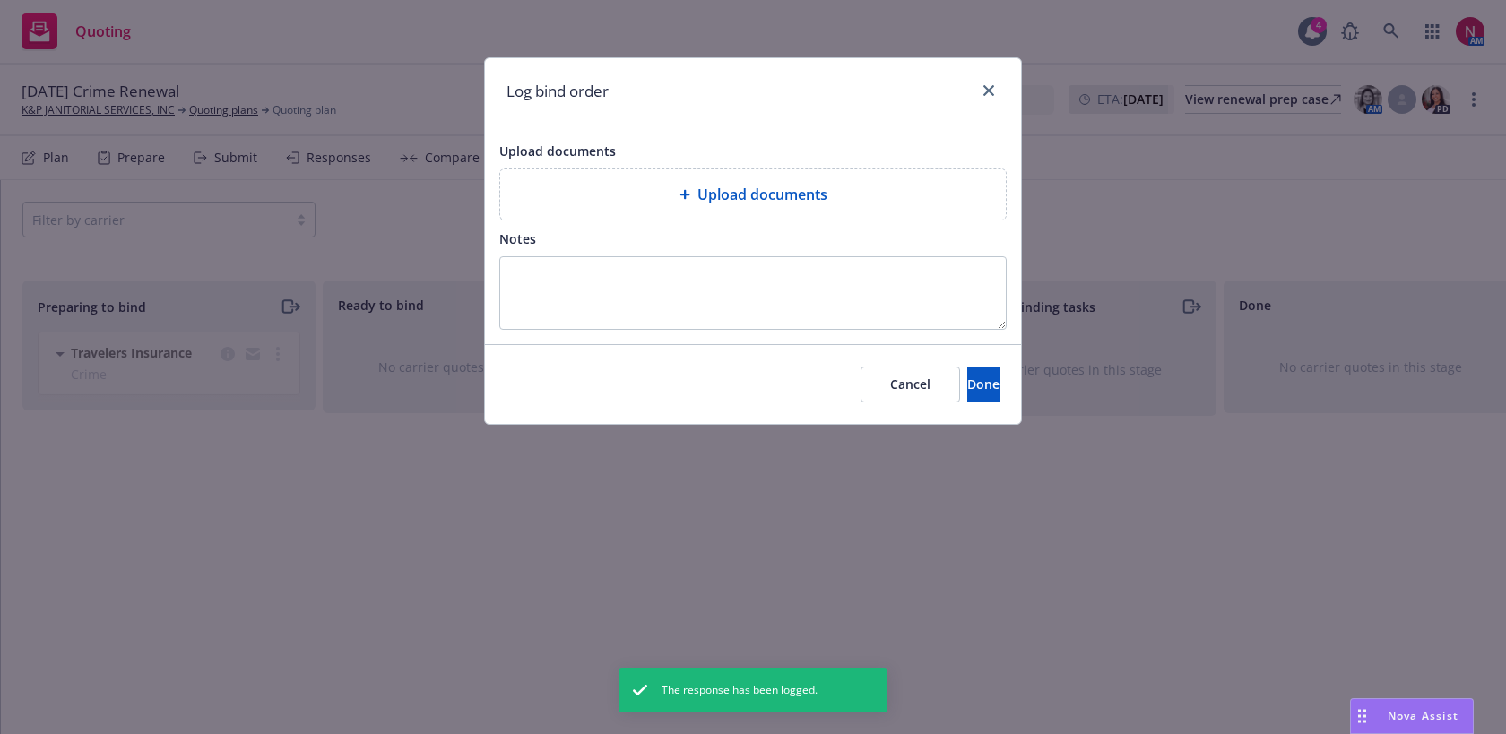
click at [854, 192] on div "Upload documents" at bounding box center [753, 195] width 477 height 22
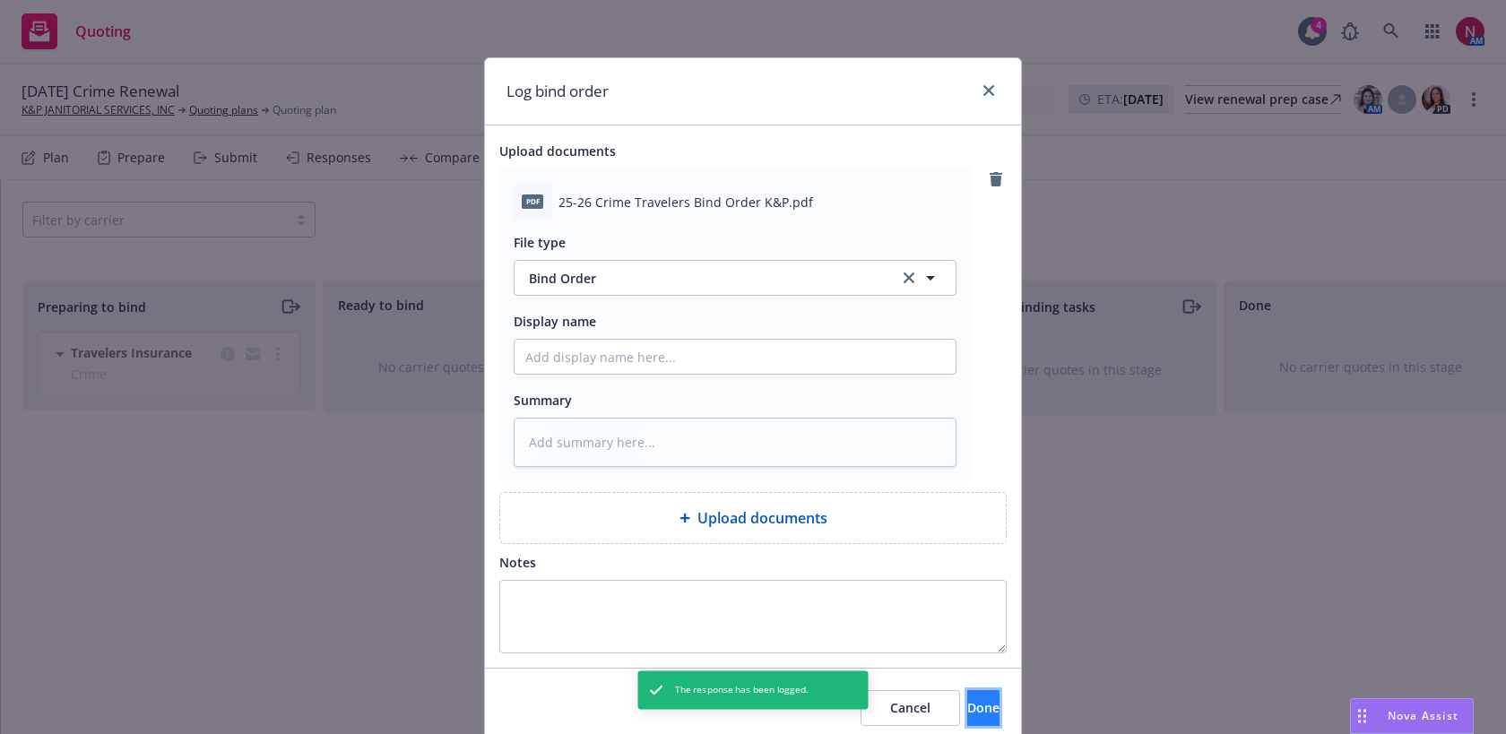
click at [978, 706] on button "Done" at bounding box center [983, 708] width 32 height 36
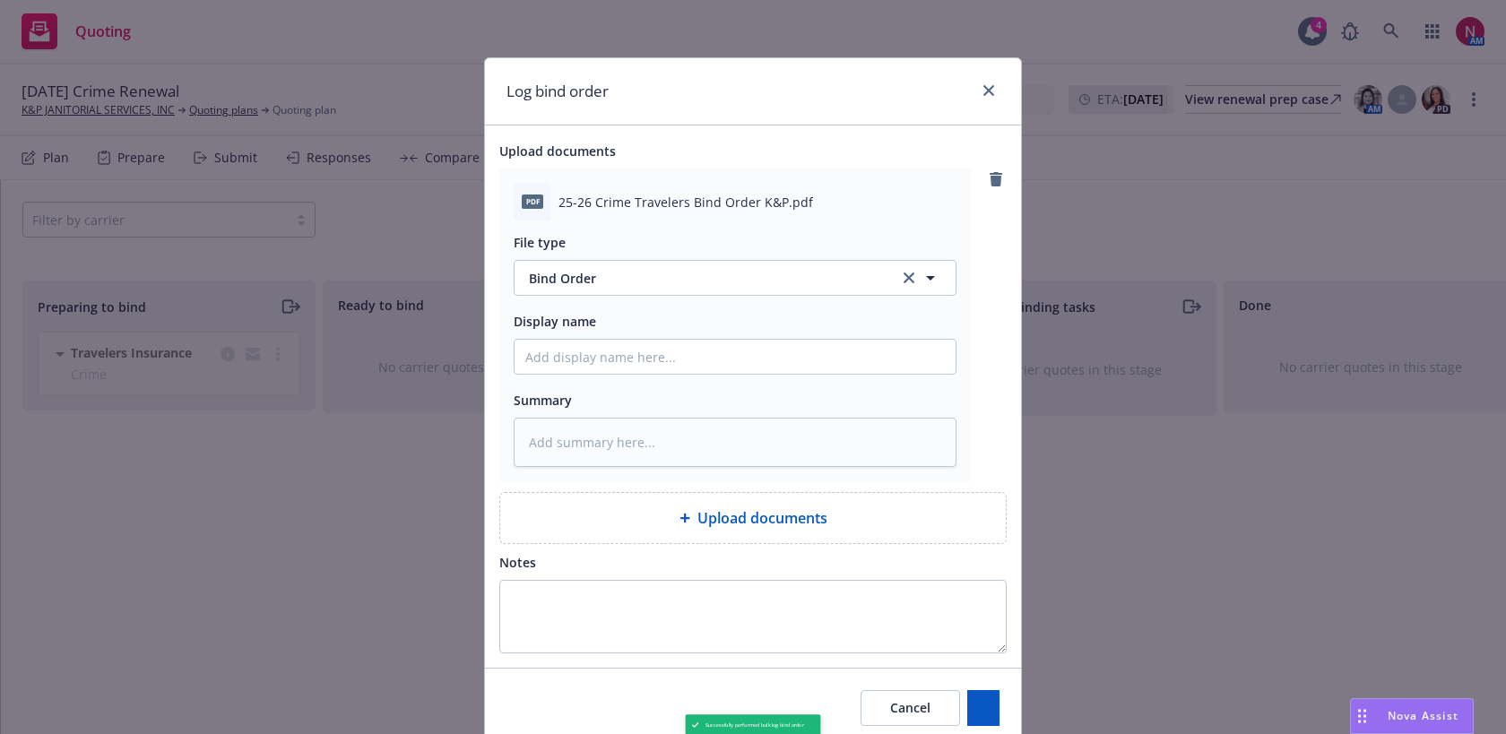
type textarea "x"
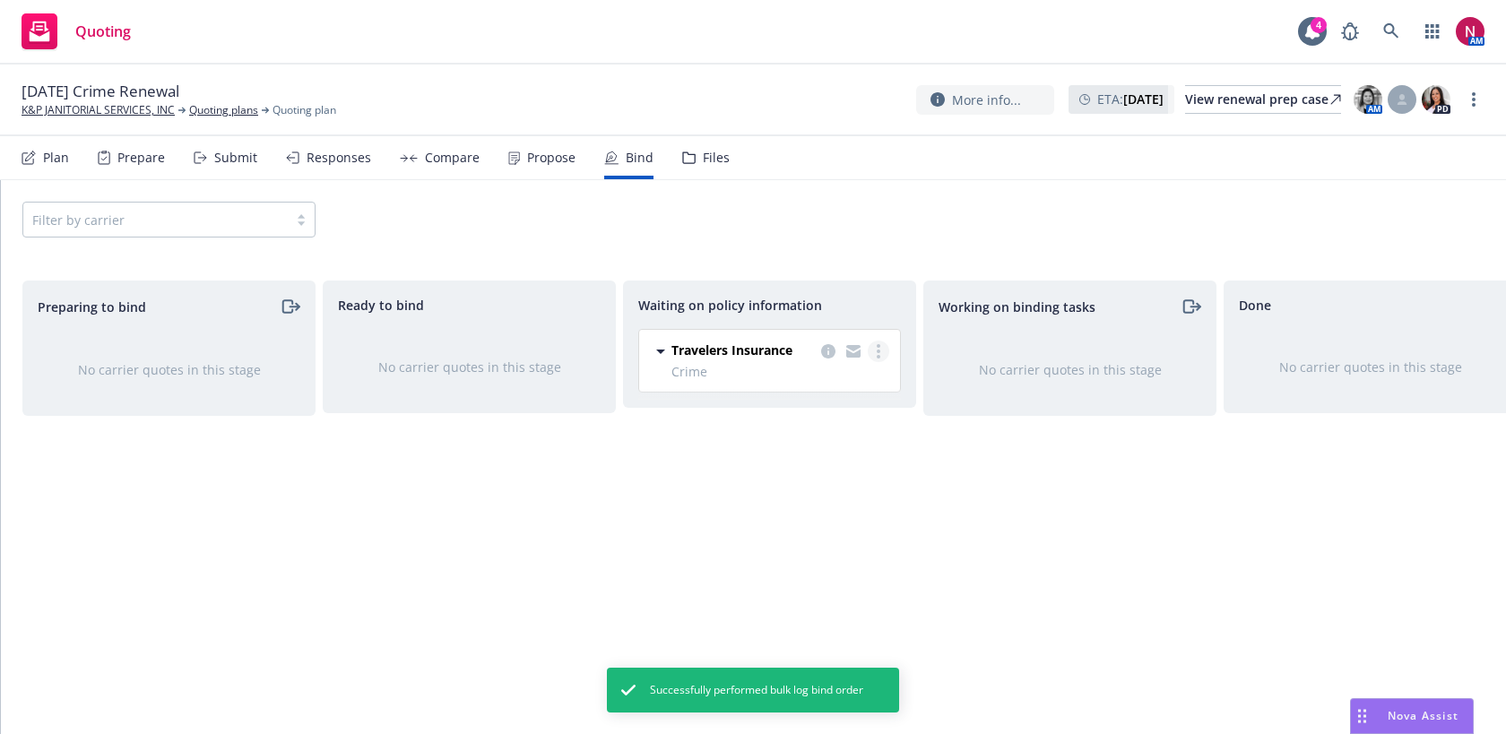
click at [885, 347] on link "more" at bounding box center [879, 352] width 22 height 22
click at [835, 399] on link "Create policies" at bounding box center [807, 388] width 162 height 36
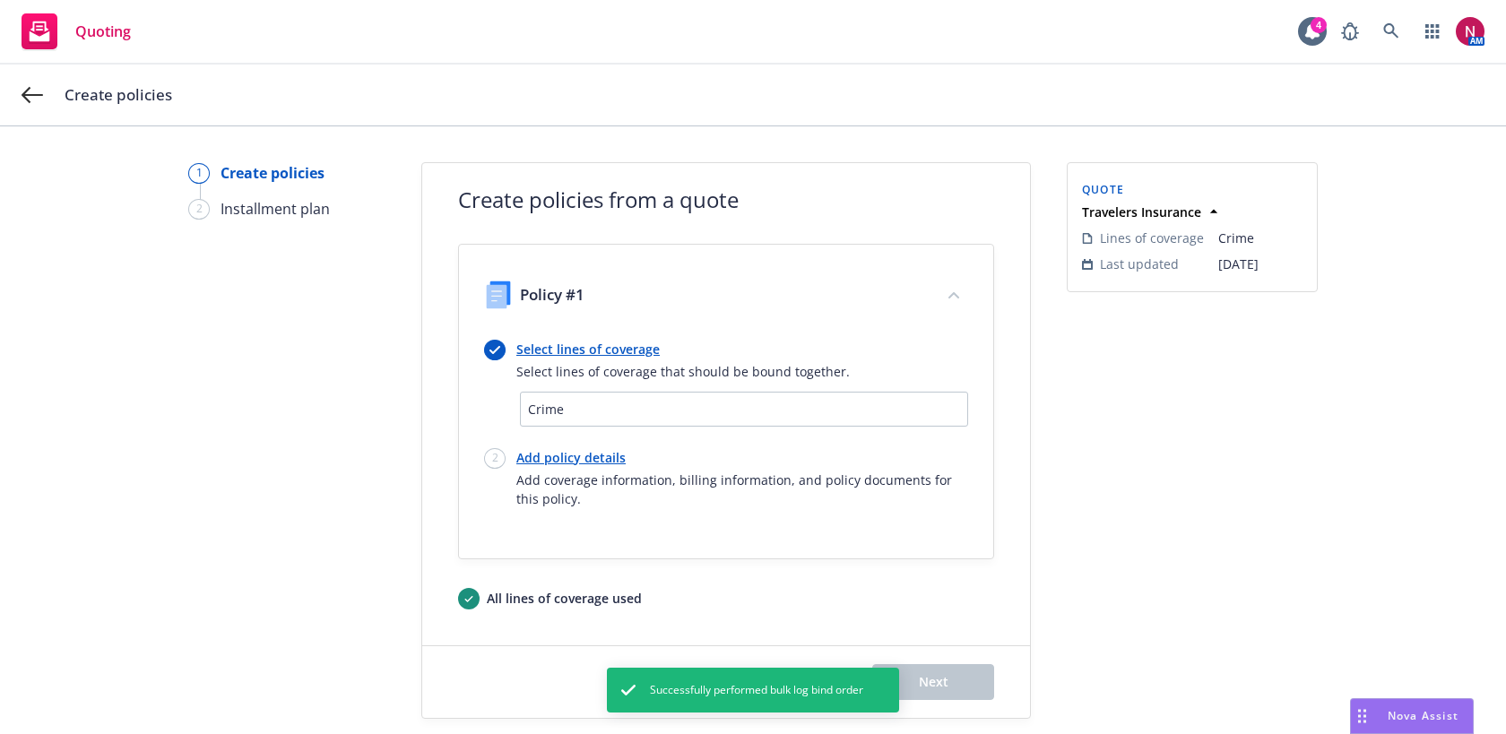
click at [580, 465] on link "Add policy details" at bounding box center [742, 457] width 452 height 19
select select "12"
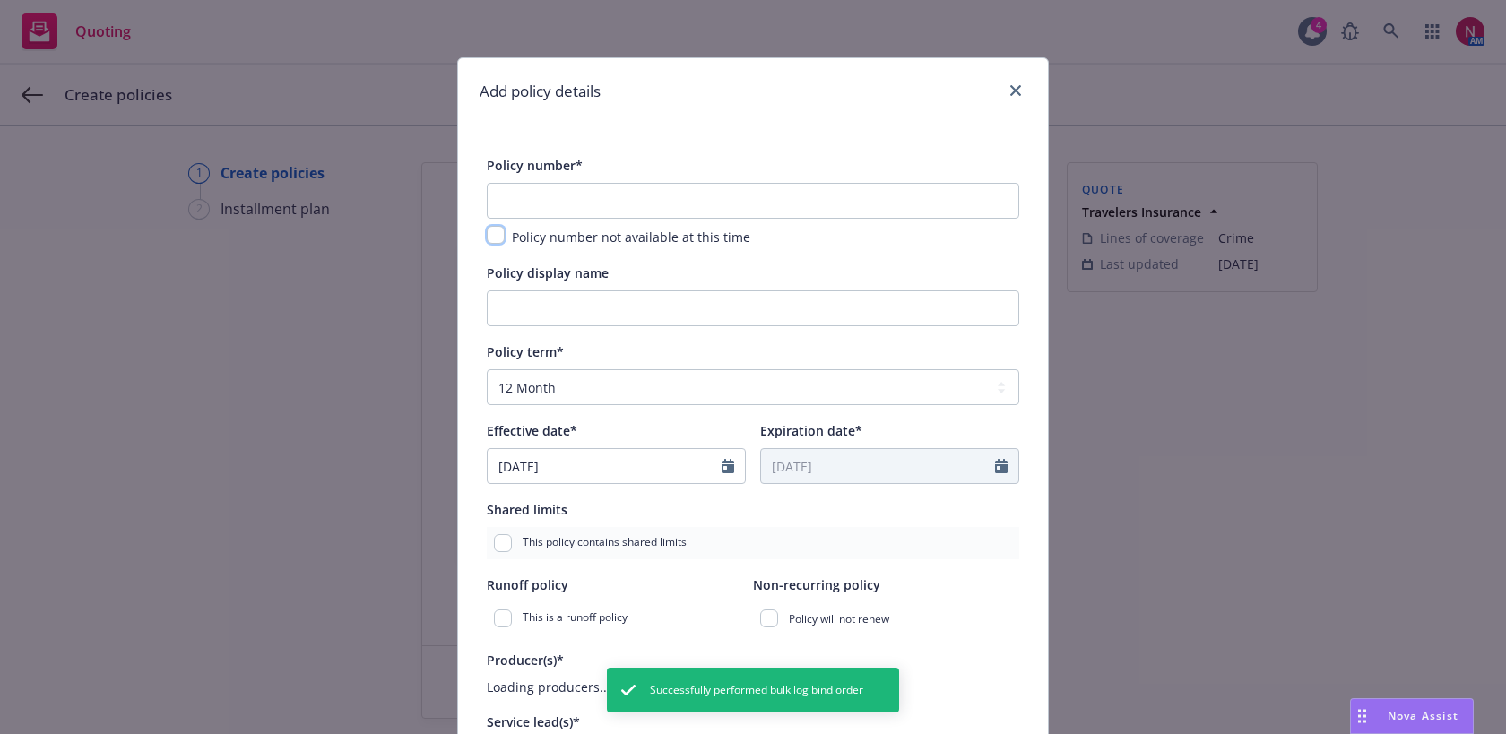
click at [499, 238] on input "checkbox" at bounding box center [496, 235] width 18 height 18
checkbox input "true"
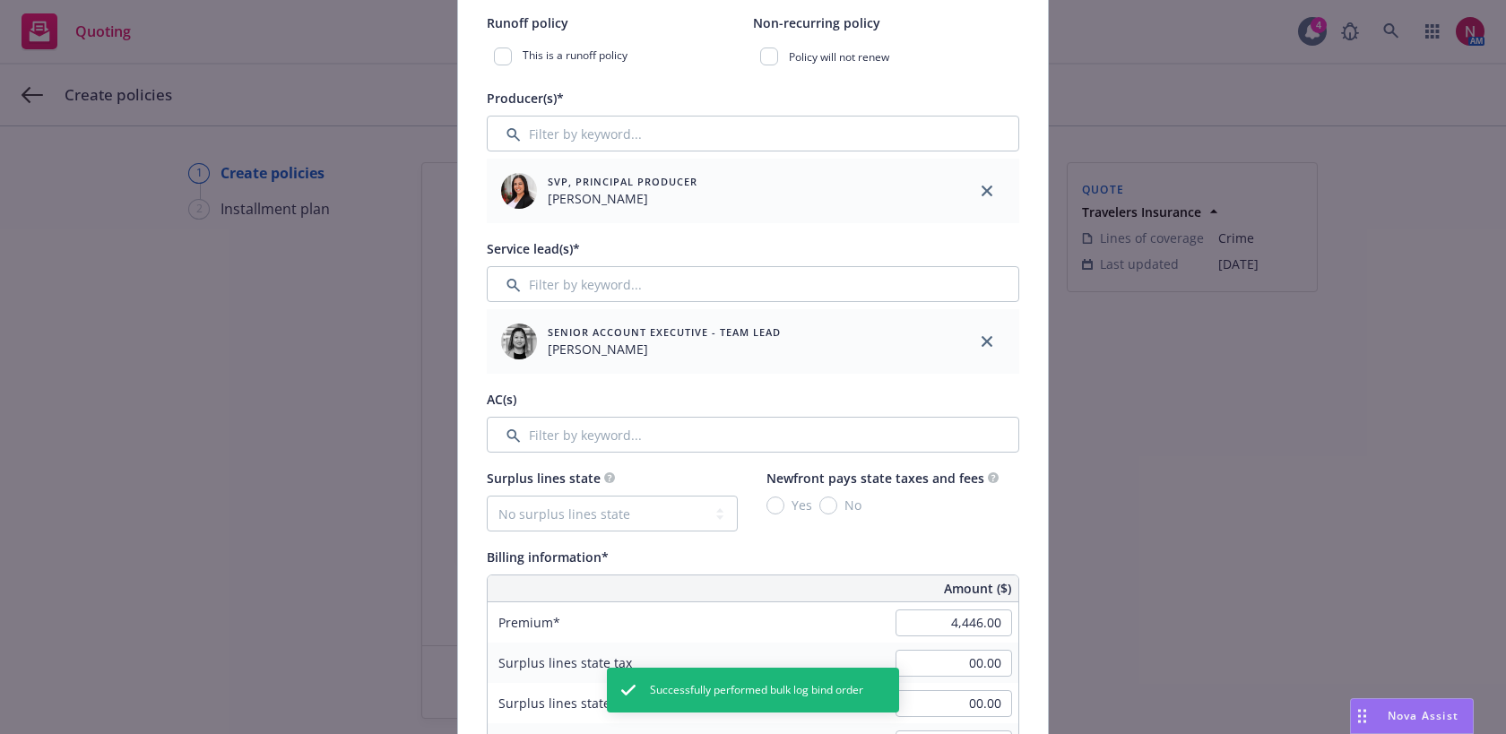
scroll to position [922, 0]
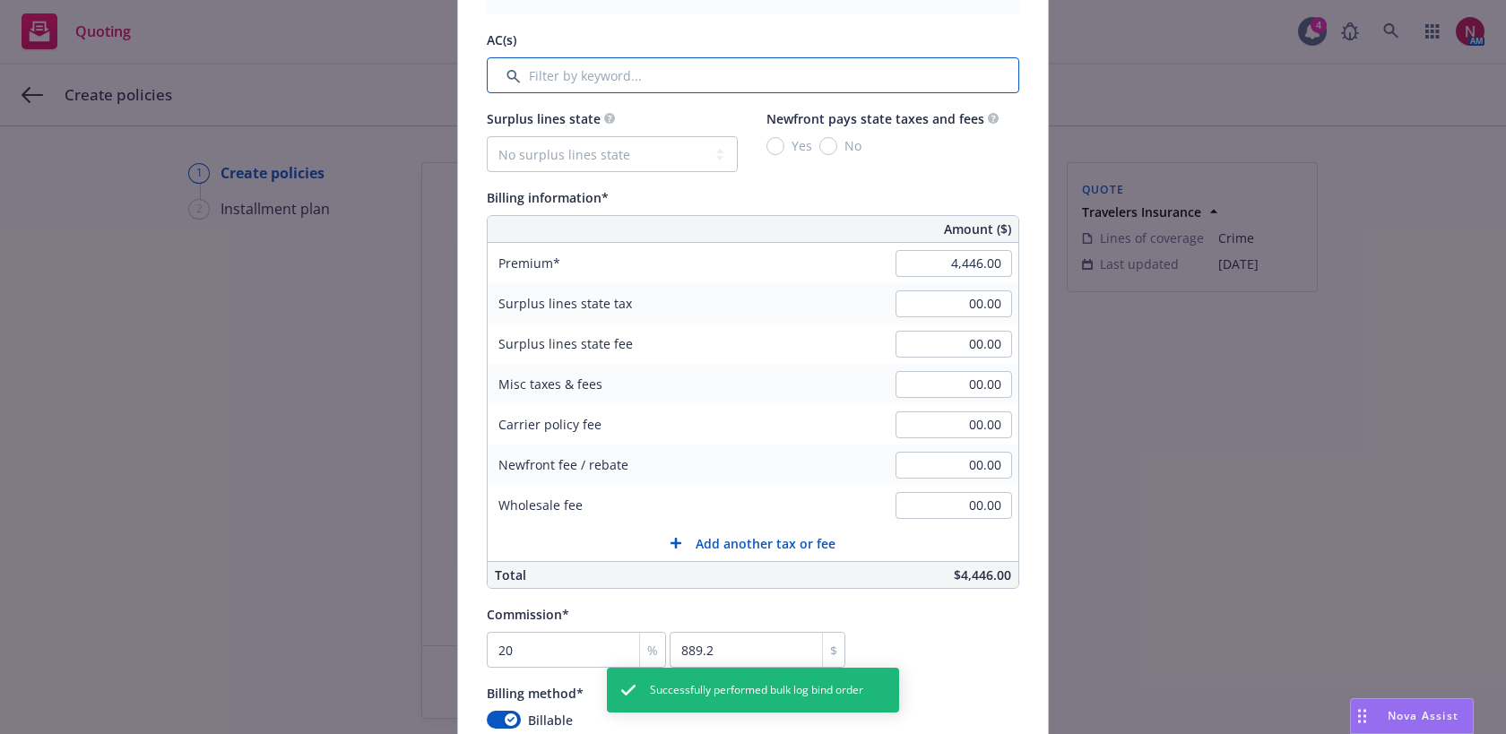
click at [605, 72] on input "Filter by keyword..." at bounding box center [753, 75] width 532 height 36
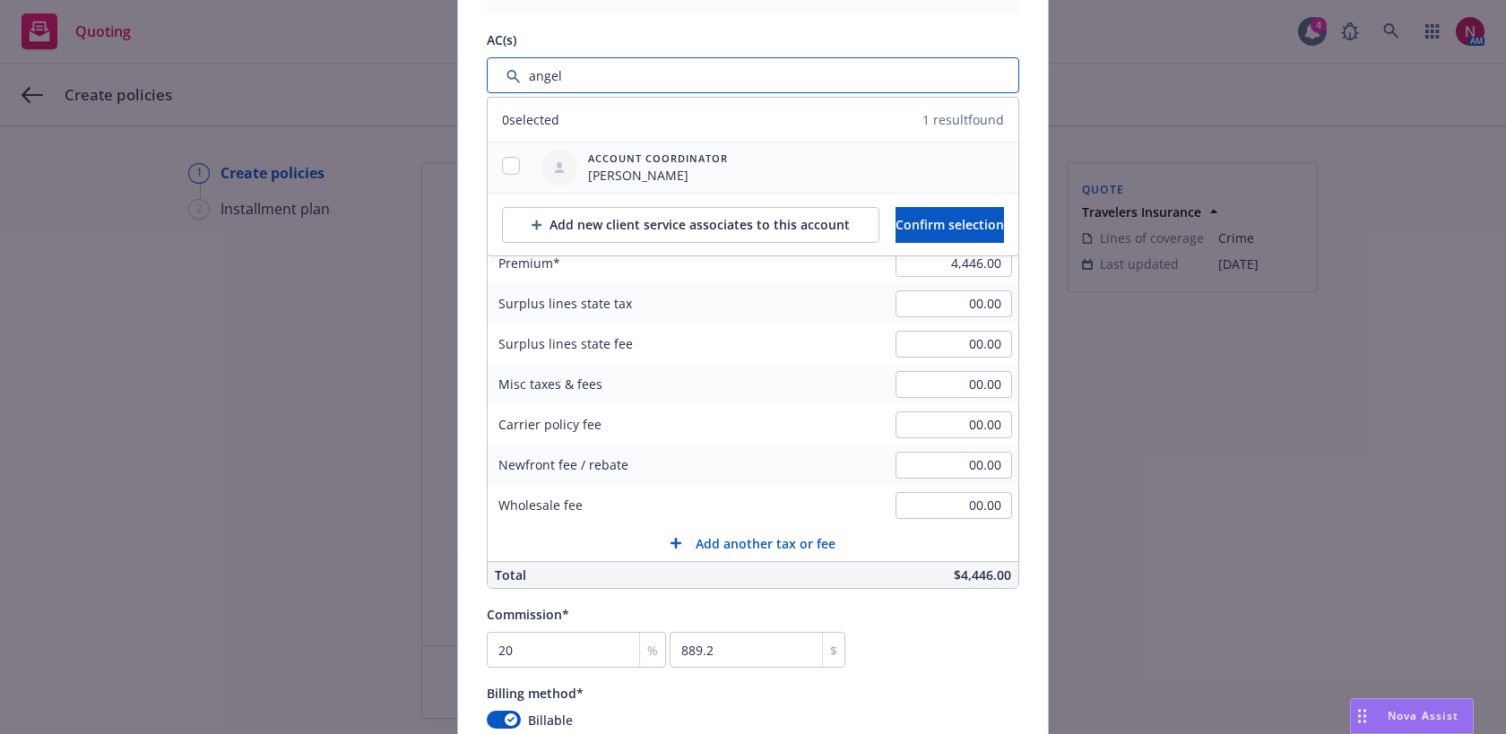
type input "angel"
click at [507, 160] on input "checkbox" at bounding box center [511, 166] width 18 height 18
checkbox input "true"
click at [943, 224] on span "Confirm selection" at bounding box center [950, 224] width 108 height 17
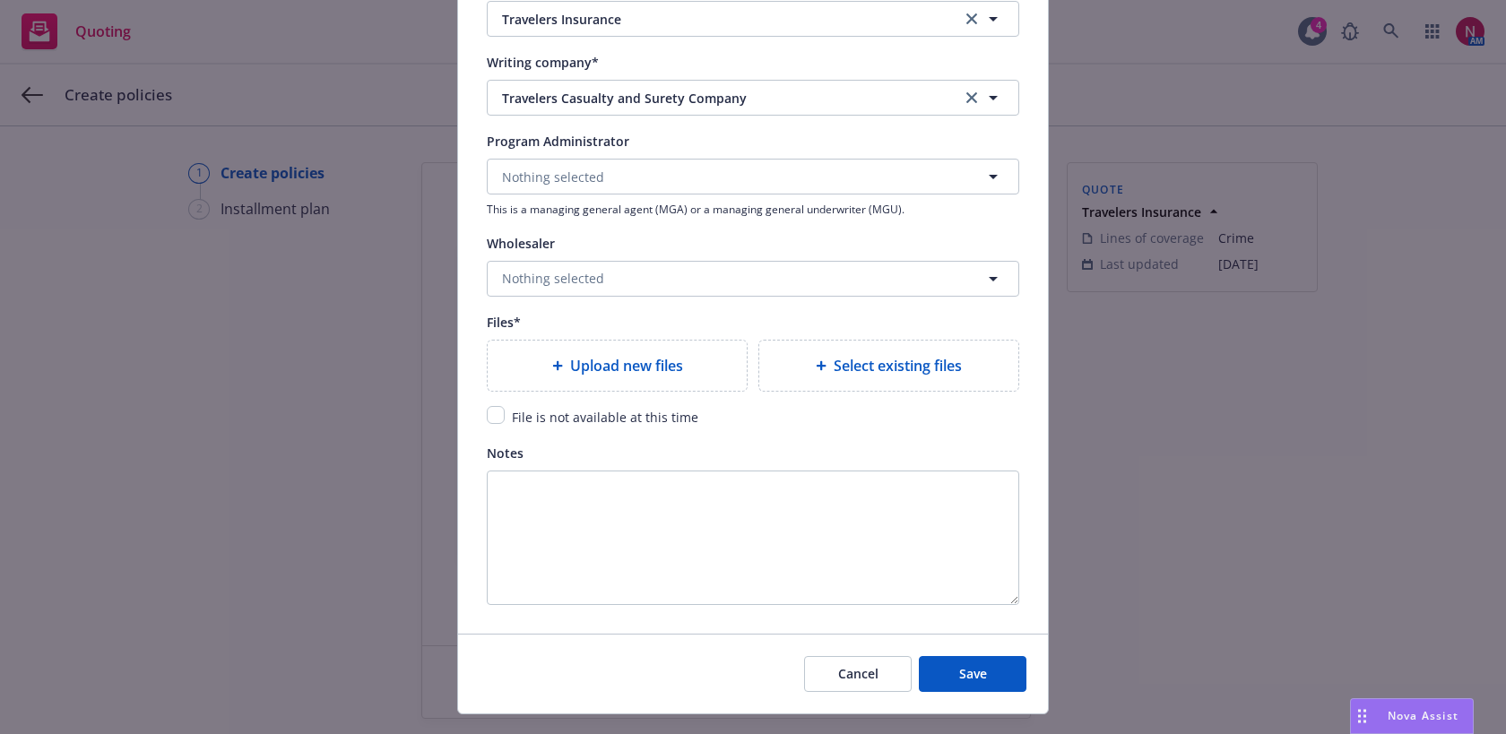
scroll to position [1845, 0]
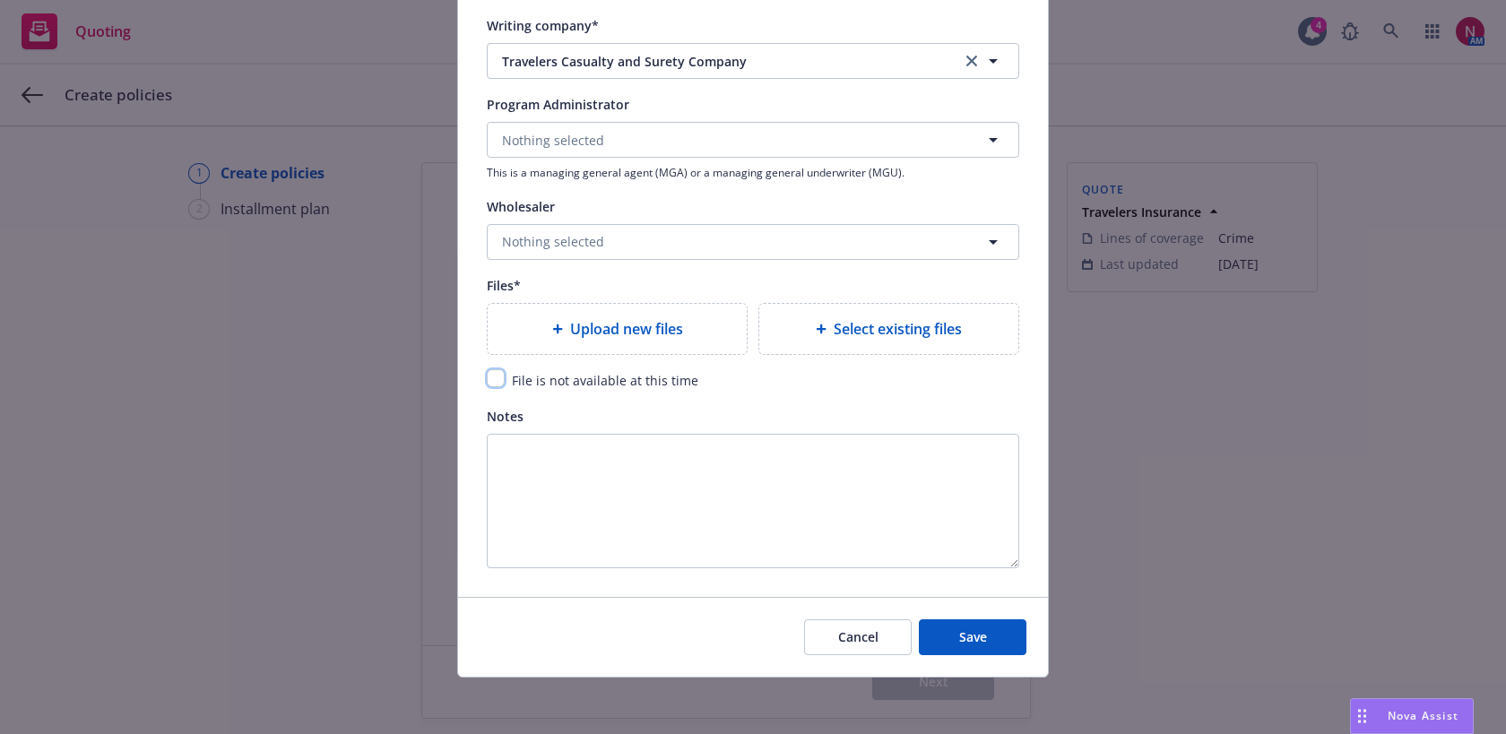
click at [492, 377] on input "checkbox" at bounding box center [496, 378] width 18 height 18
checkbox input "true"
click at [955, 635] on button "Save" at bounding box center [973, 637] width 108 height 36
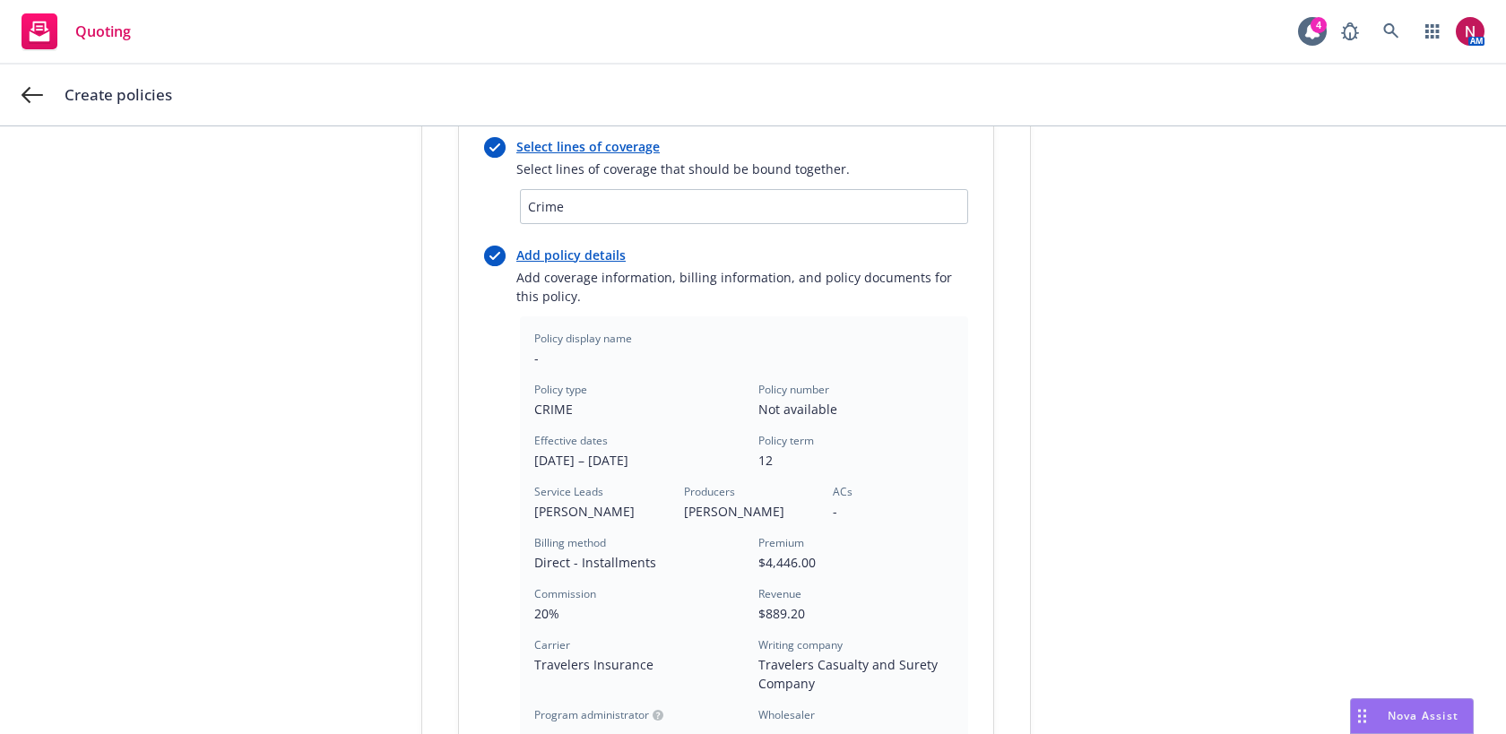
scroll to position [523, 0]
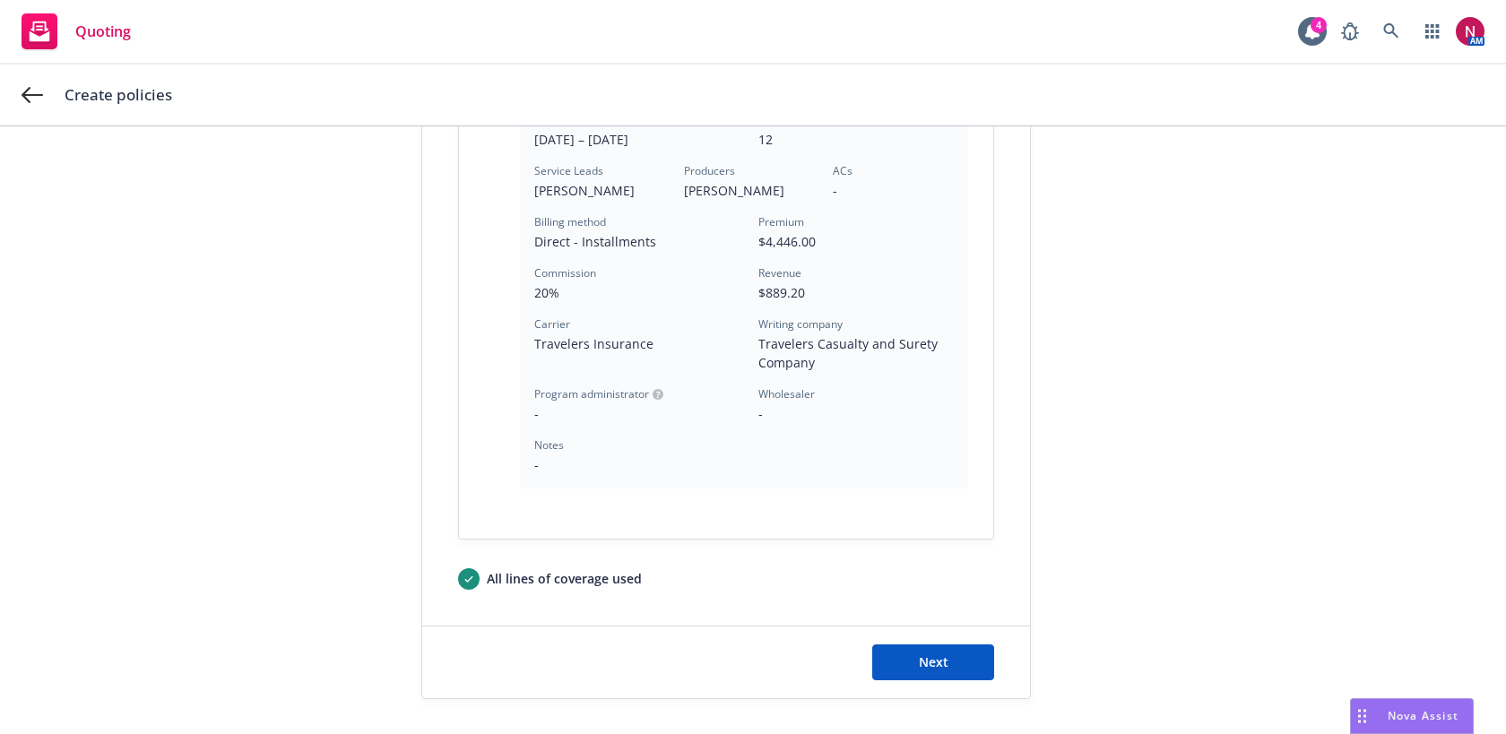
click at [961, 693] on div "Next" at bounding box center [726, 663] width 608 height 72
click at [947, 670] on button "Next" at bounding box center [933, 663] width 122 height 36
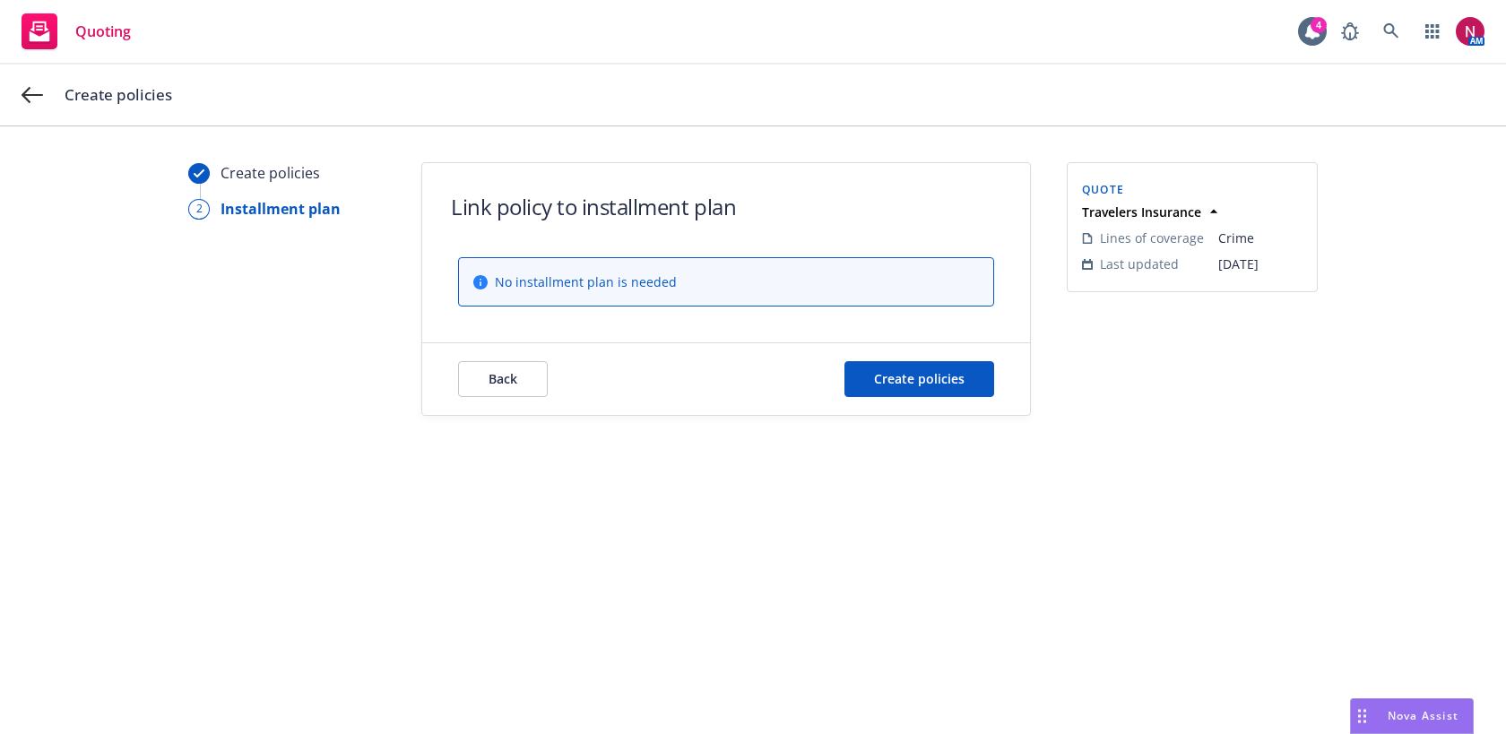
scroll to position [0, 0]
click at [904, 388] on button "Create policies" at bounding box center [919, 379] width 150 height 36
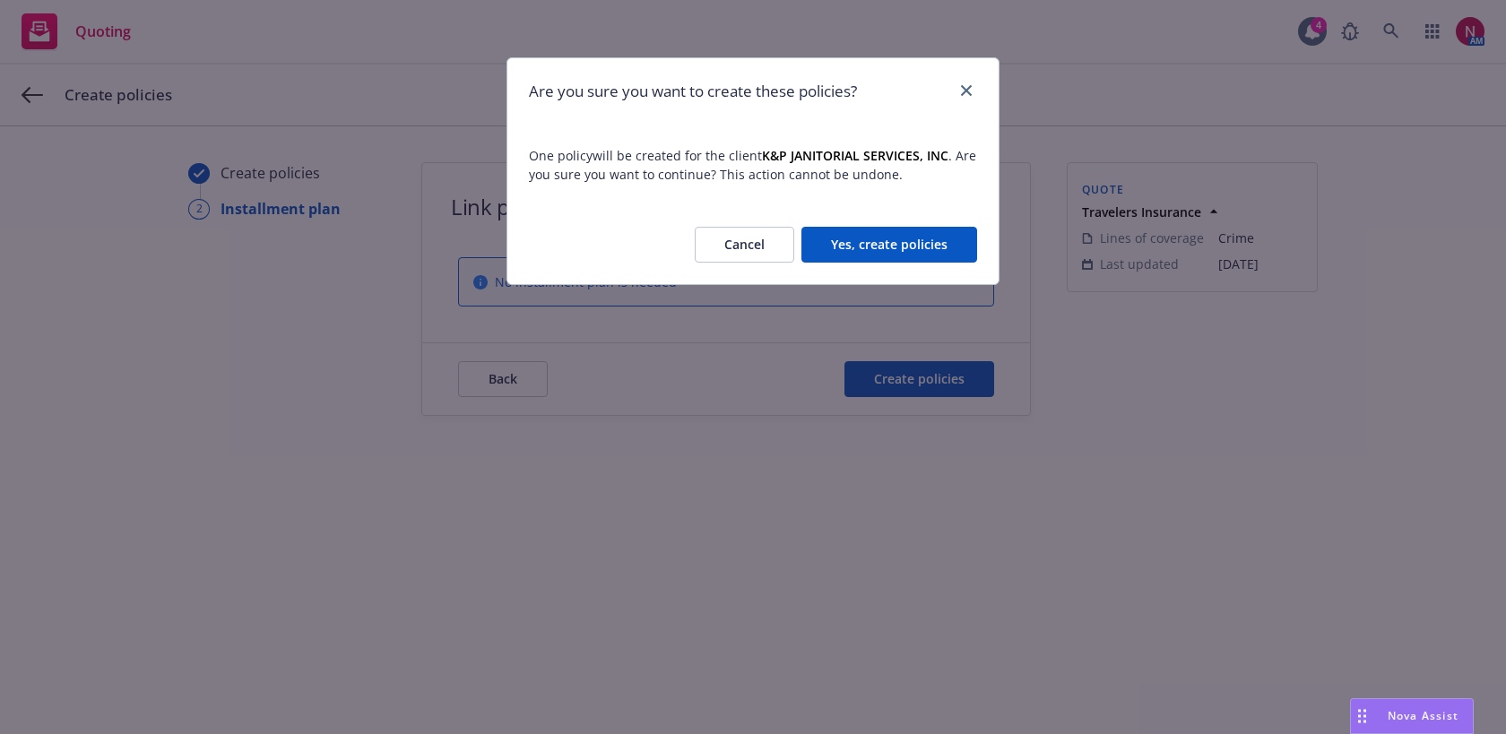
click at [907, 265] on div "Cancel Yes, create policies" at bounding box center [752, 244] width 491 height 79
click at [907, 234] on button "Yes, create policies" at bounding box center [889, 245] width 176 height 36
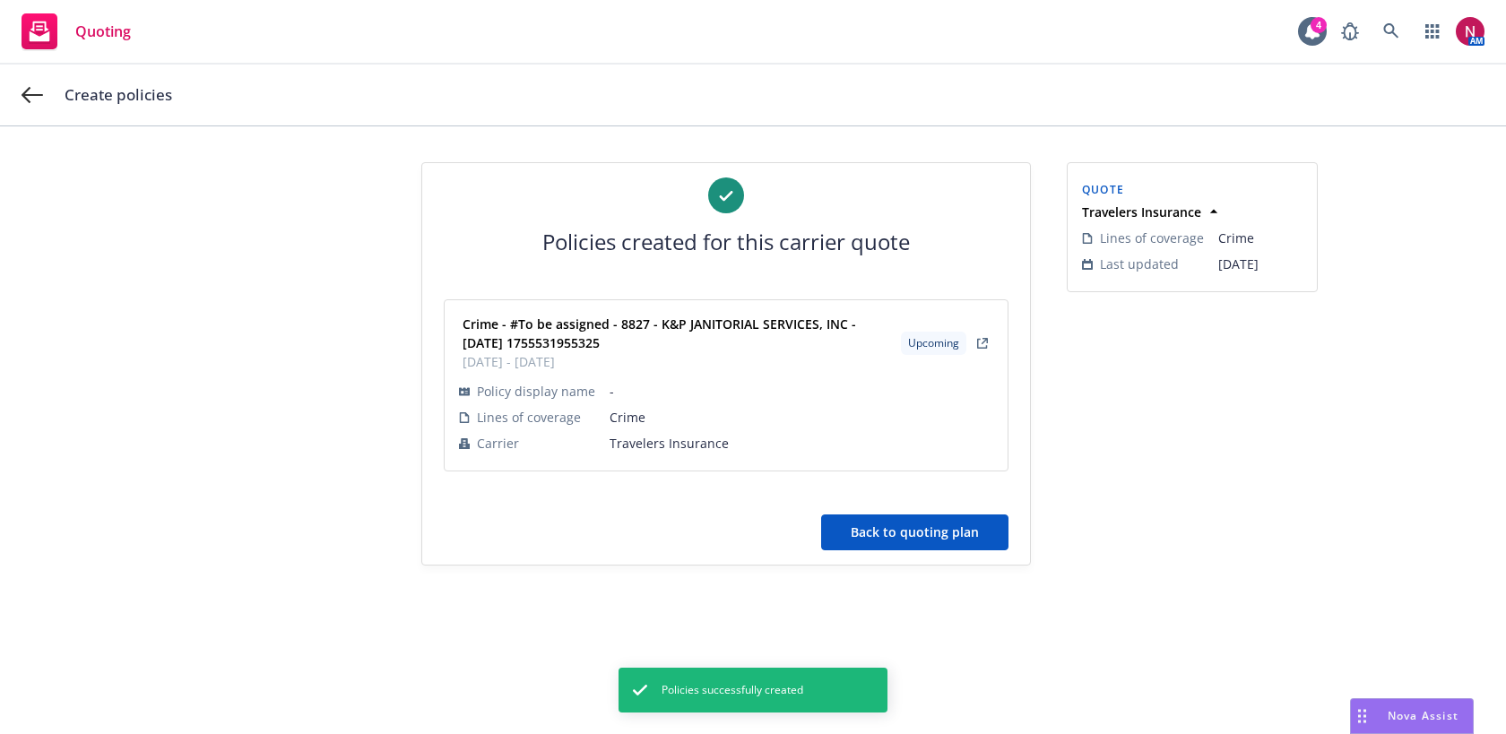
click at [892, 523] on button "Back to quoting plan" at bounding box center [914, 533] width 187 height 36
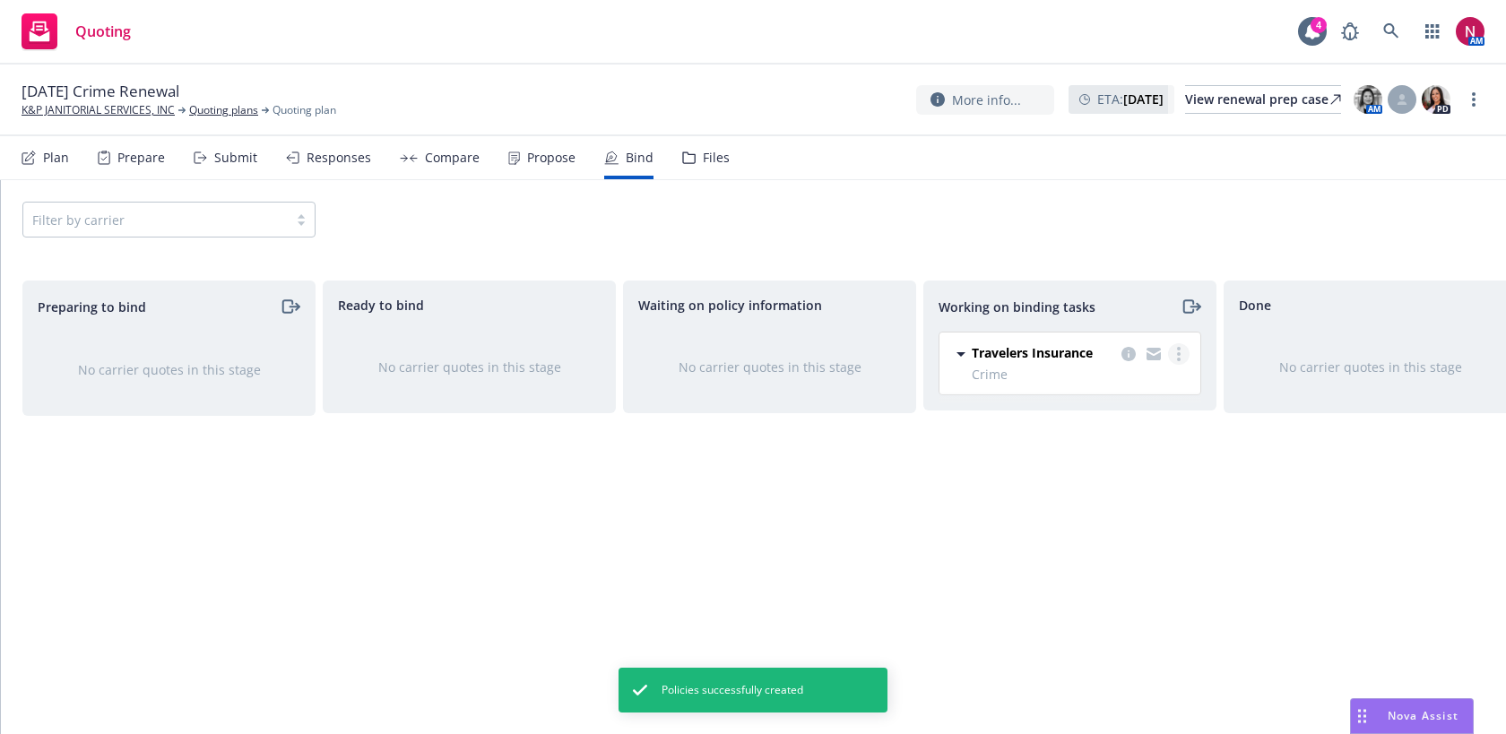
click at [1177, 353] on circle "more" at bounding box center [1179, 354] width 4 height 4
click at [1134, 427] on span "Move to done" at bounding box center [1088, 426] width 125 height 17
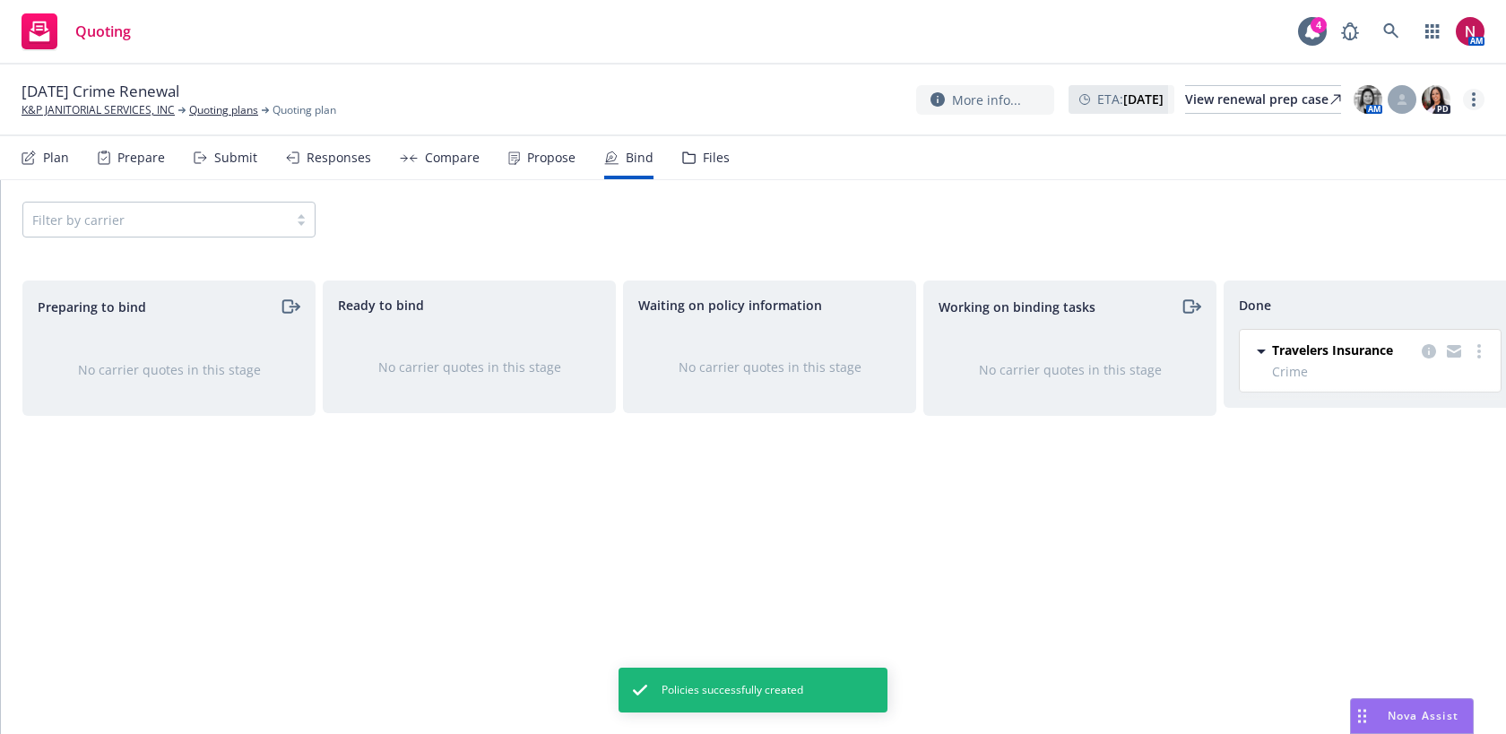
click at [1478, 98] on link "more" at bounding box center [1474, 100] width 22 height 22
click at [1392, 280] on link "Archive quoting plan" at bounding box center [1384, 280] width 200 height 36
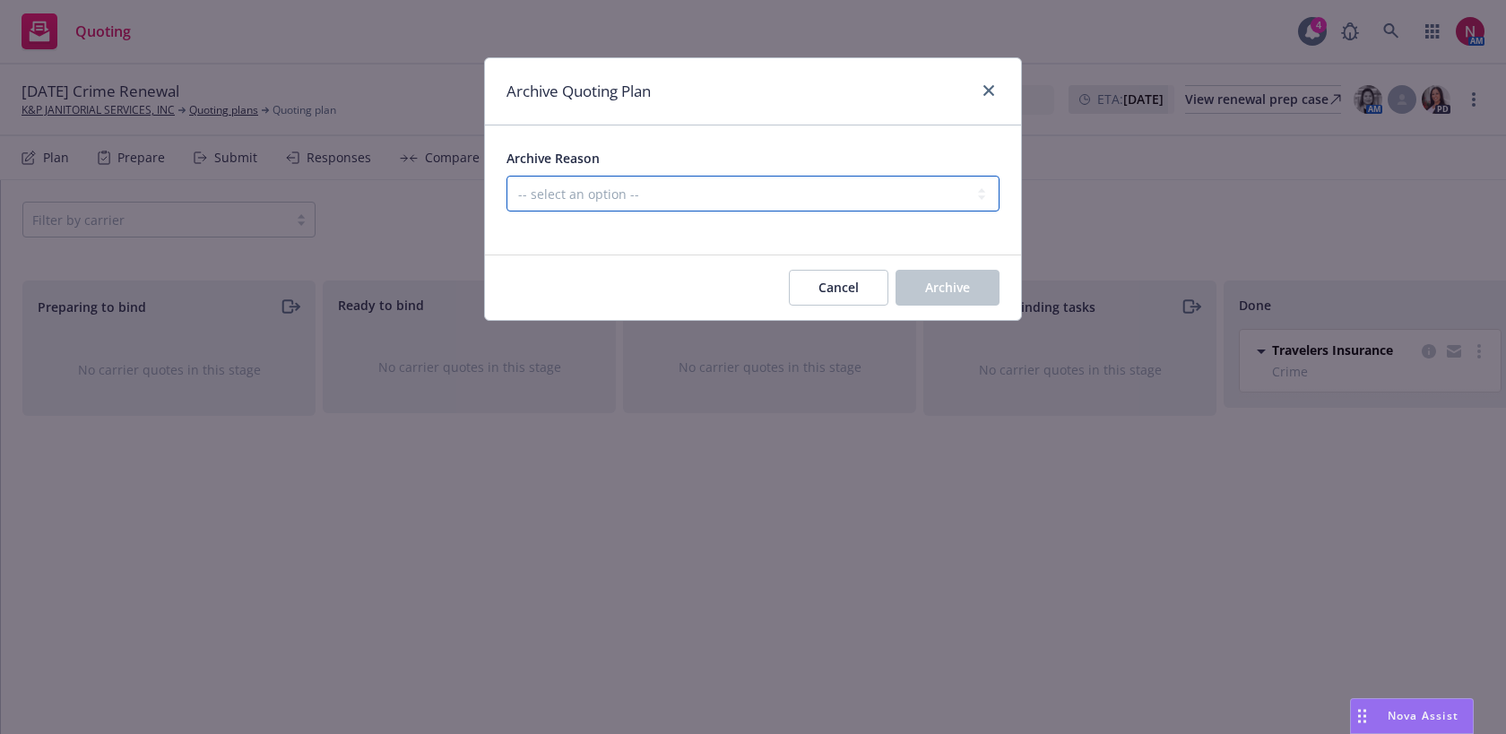
click at [800, 189] on select "-- select an option -- All policies in this renewal plan are auto-renewed Creat…" at bounding box center [752, 194] width 493 height 36
select select "ARCHIVED_RENEWAL_COMPLETED"
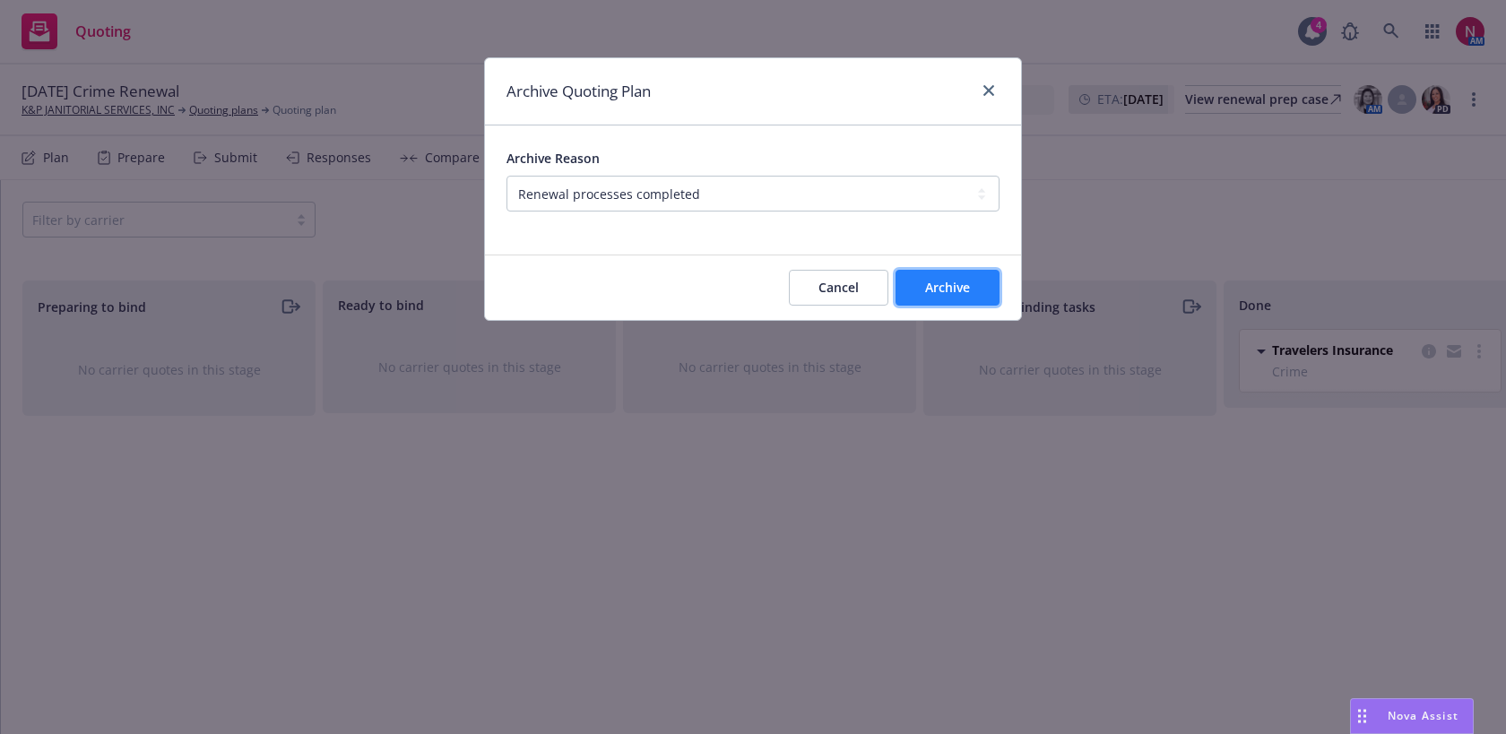
click at [970, 293] on button "Archive" at bounding box center [948, 288] width 104 height 36
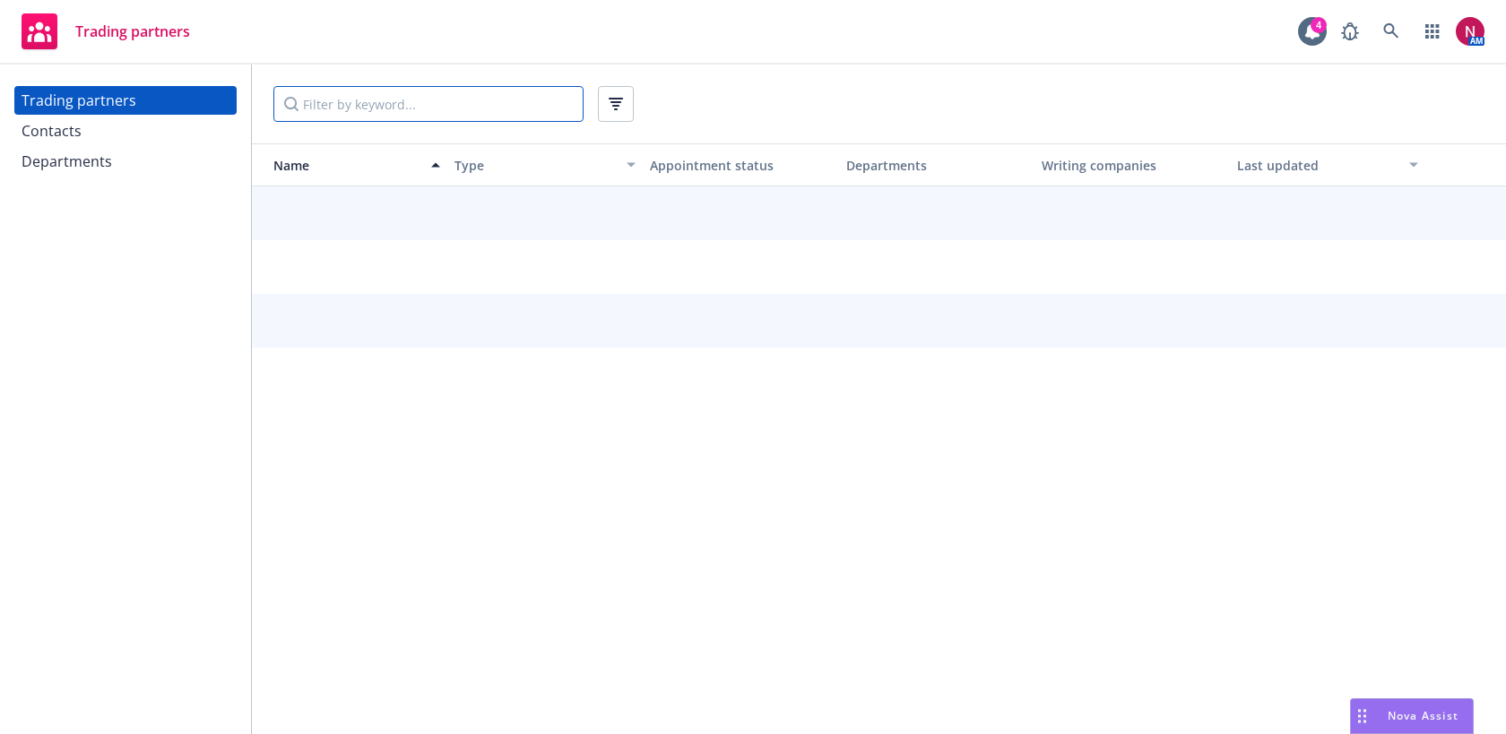
click at [314, 91] on input "Filter by keyword..." at bounding box center [428, 104] width 310 height 36
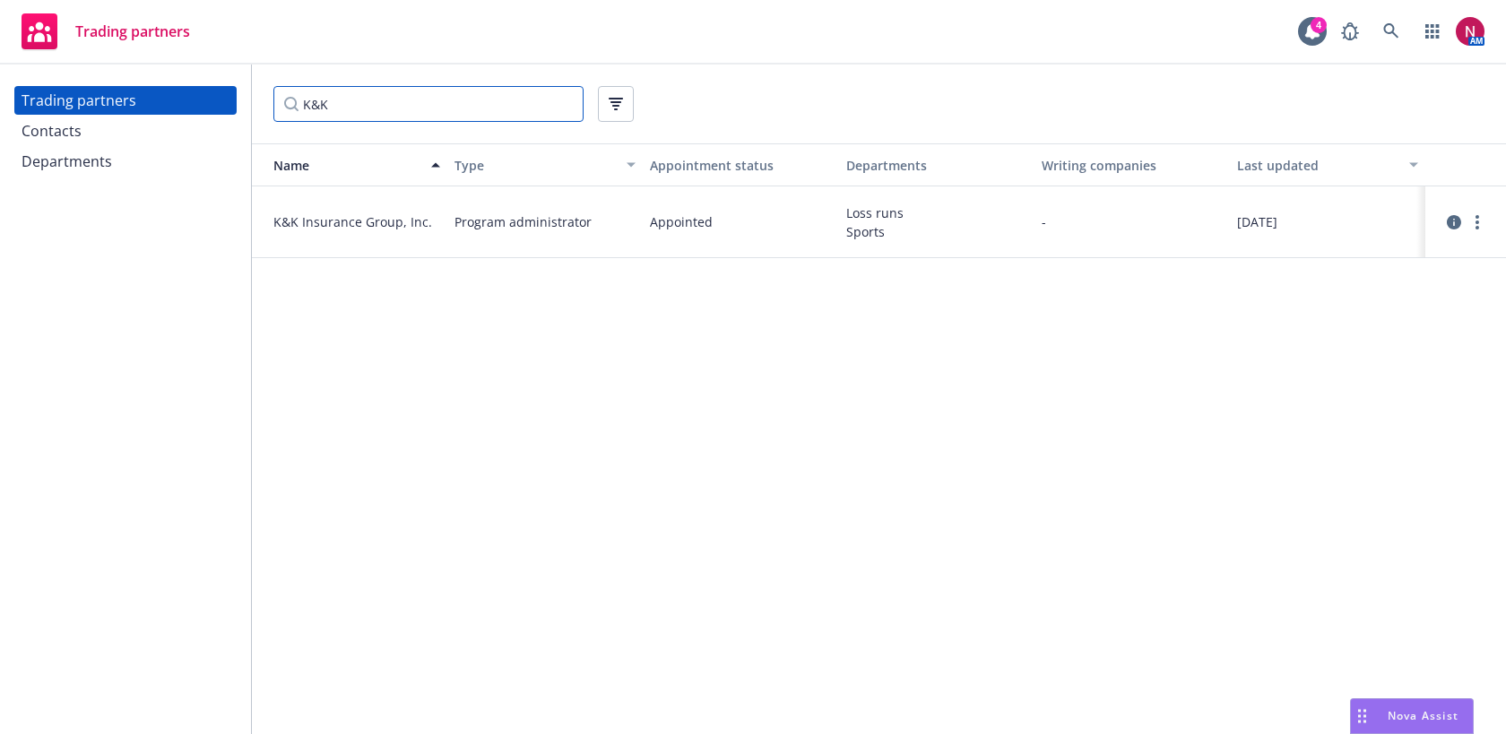
type input "K&K"
click at [165, 123] on div "Contacts" at bounding box center [126, 131] width 208 height 29
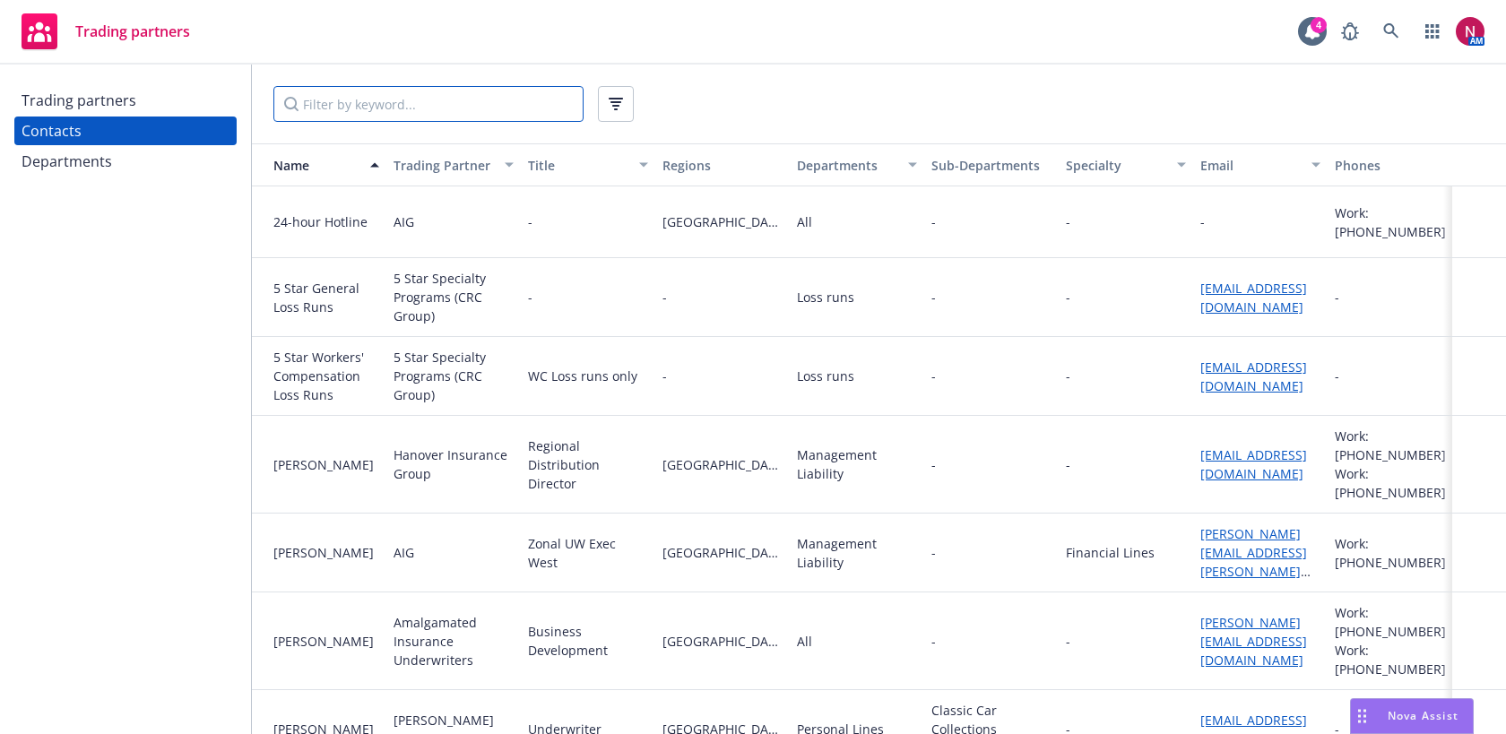
click at [388, 110] on input "Filter by keyword..." at bounding box center [428, 104] width 310 height 36
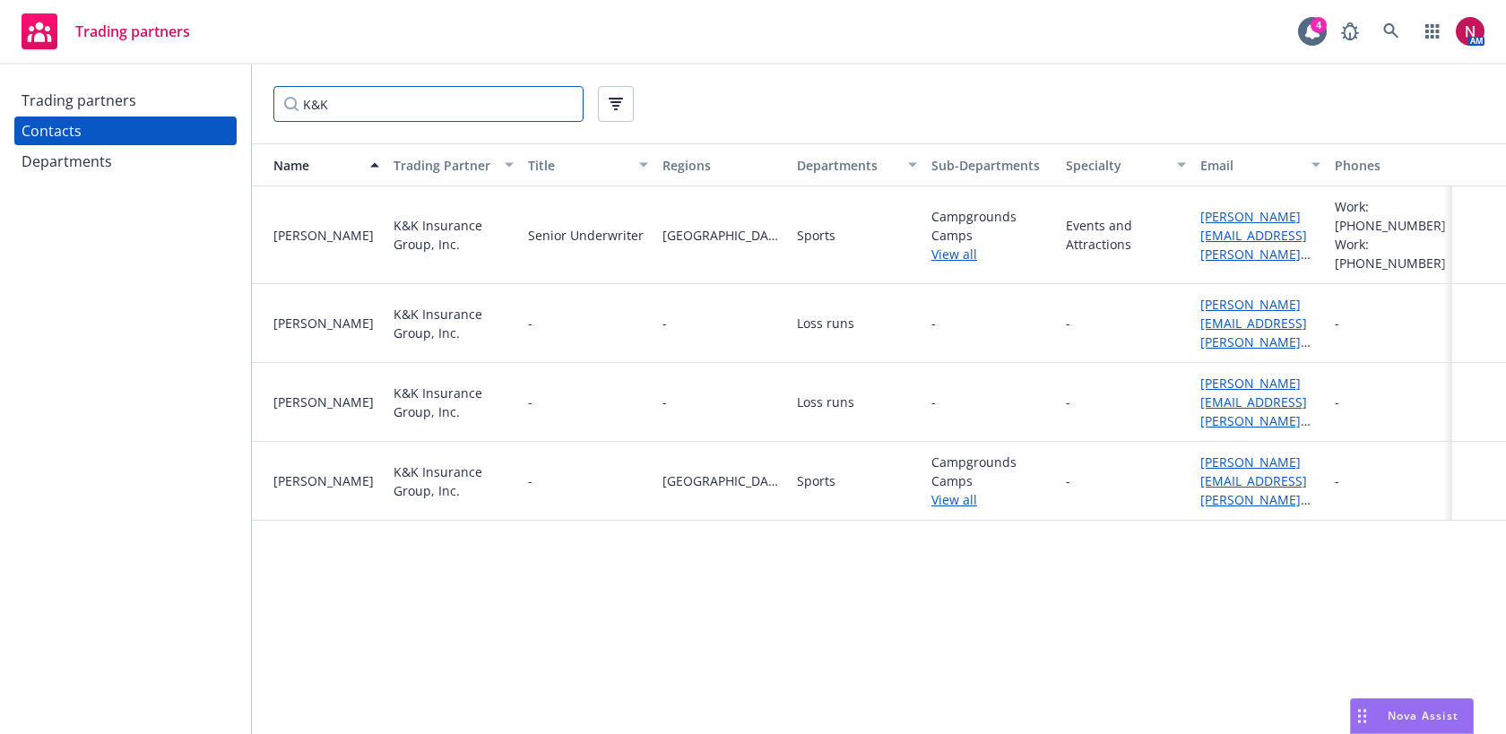
type input "K&K"
click at [956, 245] on link "View all" at bounding box center [991, 254] width 120 height 19
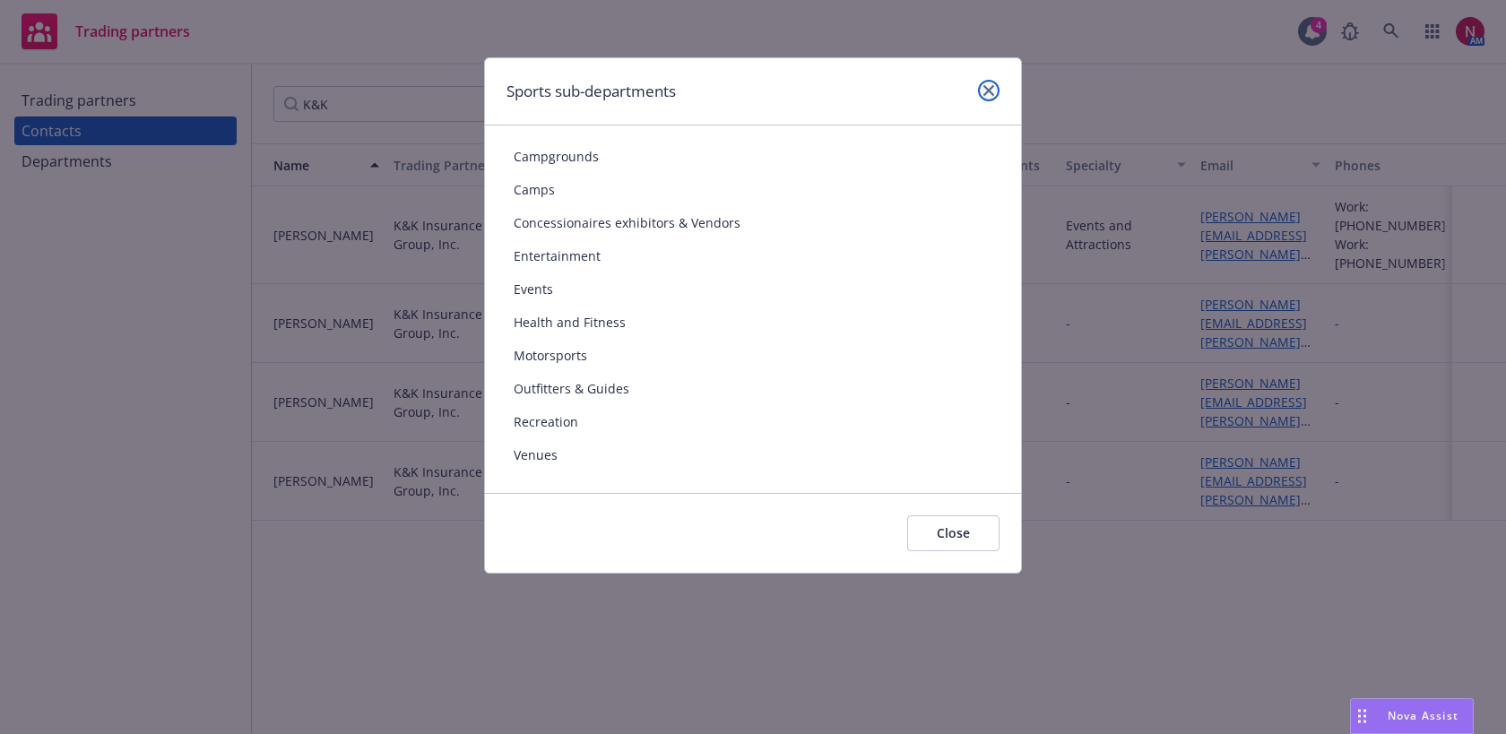
click at [987, 88] on icon "close" at bounding box center [988, 90] width 11 height 11
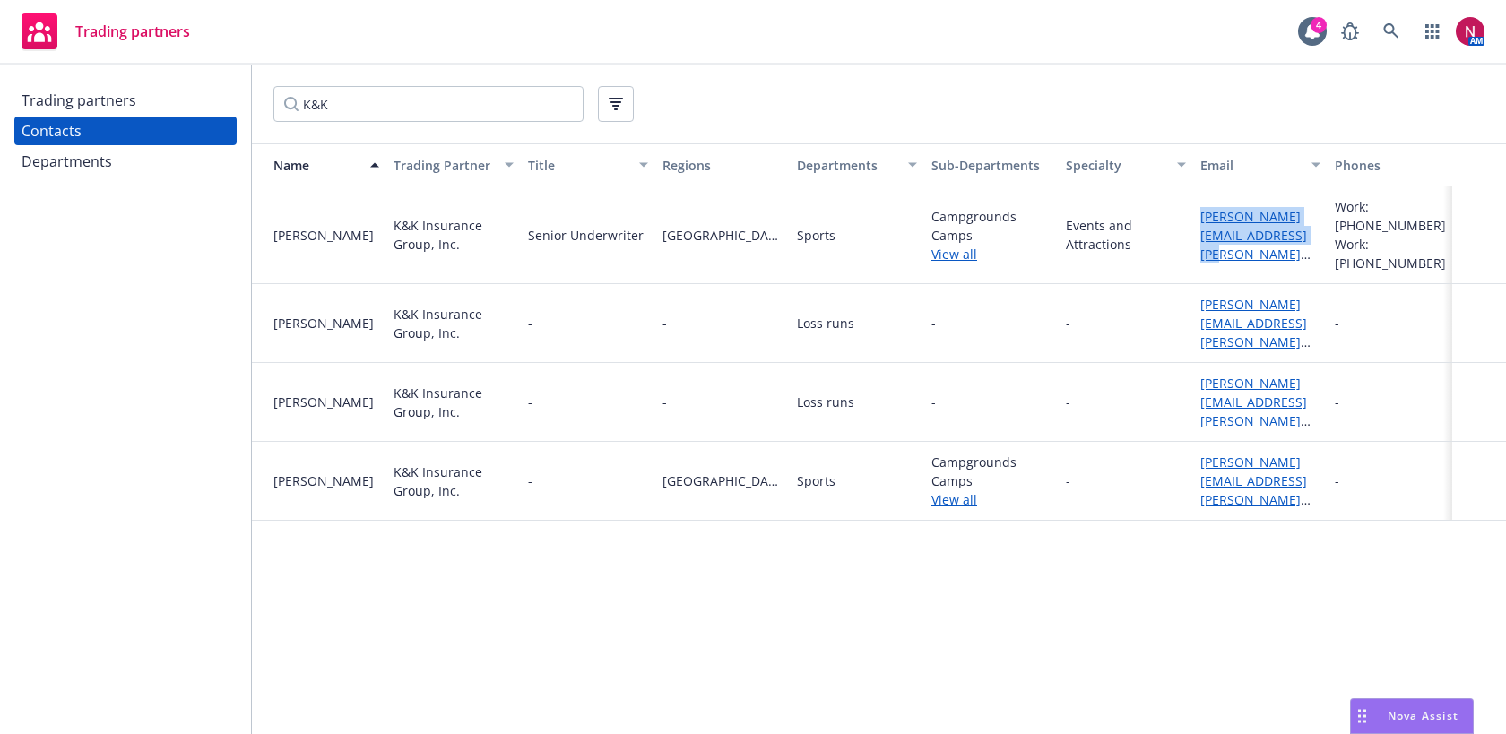
drag, startPoint x: 1301, startPoint y: 235, endPoint x: 1198, endPoint y: 218, distance: 103.6
click at [1198, 218] on div "john.dimucci@kandkinsurance.com" at bounding box center [1260, 235] width 134 height 98
copy link "john.dimucci@kandkinsurance.com"
